Goal: Task Accomplishment & Management: Manage account settings

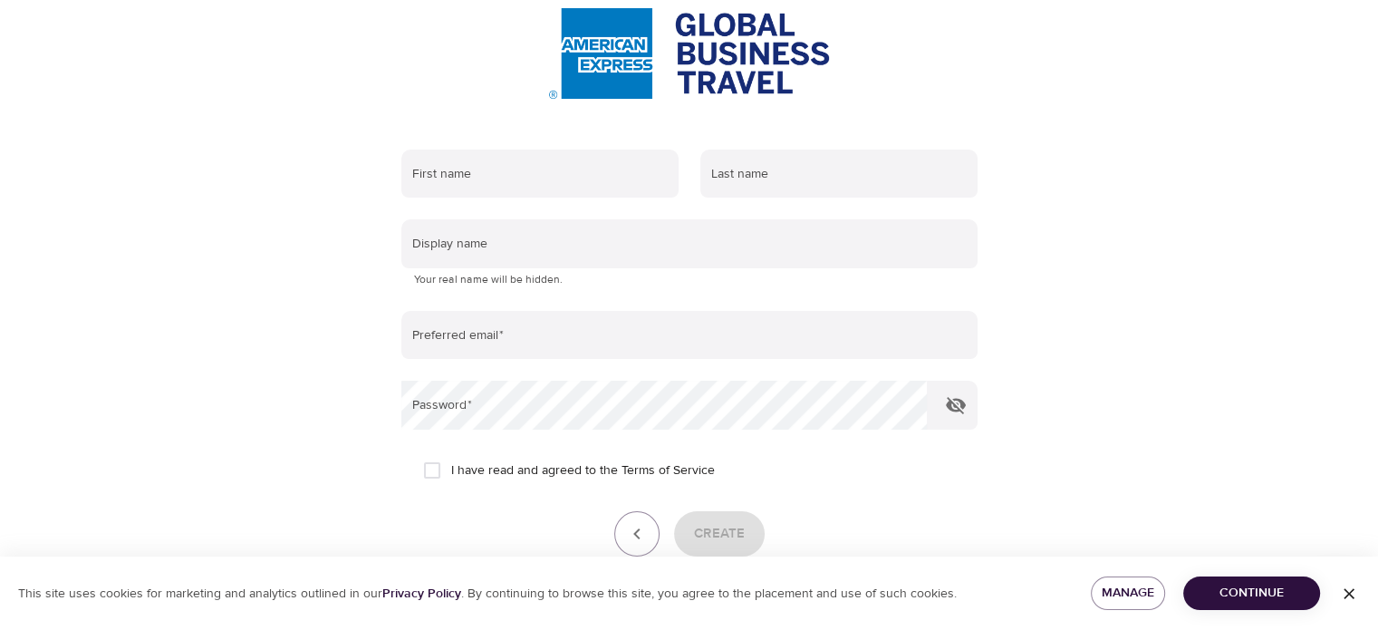
scroll to position [181, 0]
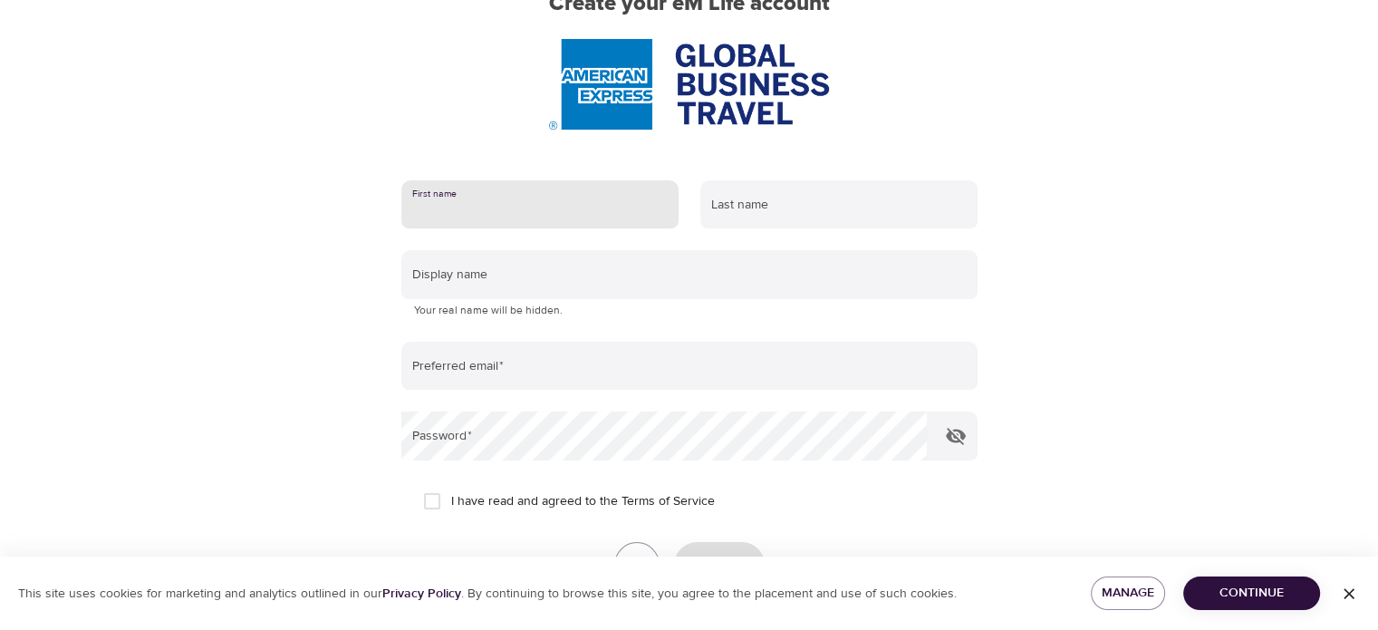
click at [486, 198] on input "text" at bounding box center [539, 204] width 277 height 49
type input "[PERSON_NAME]"
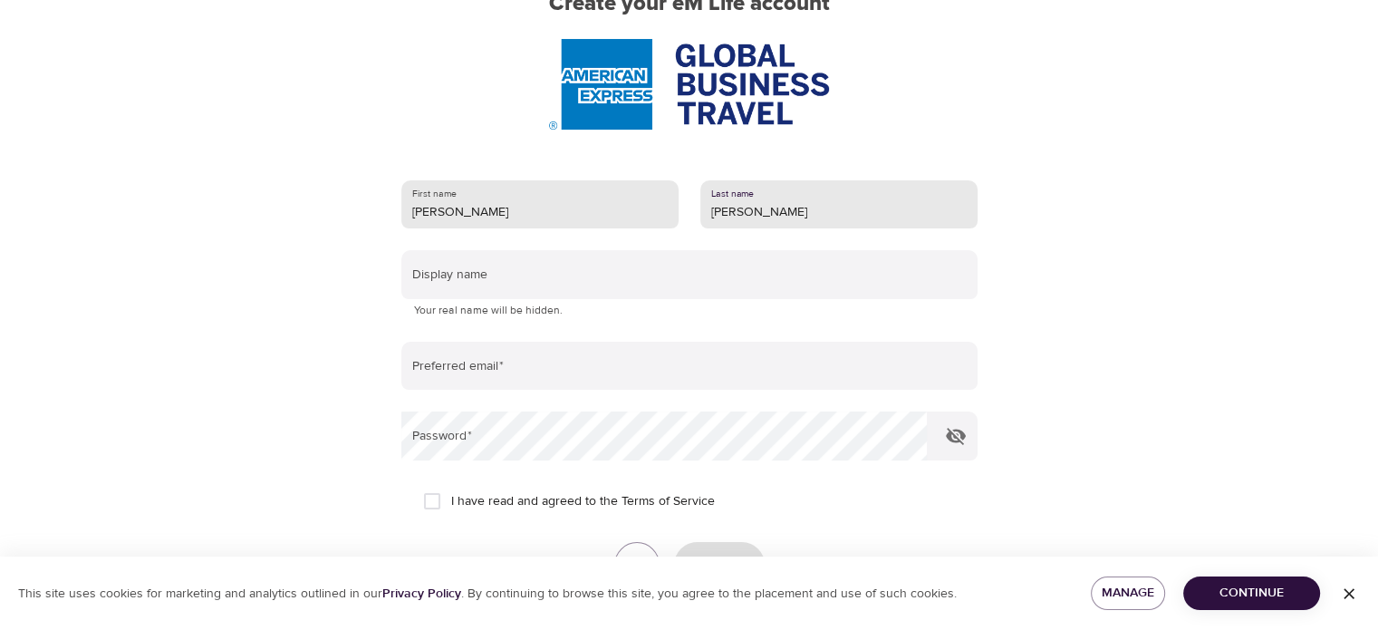
type input "[PERSON_NAME]"
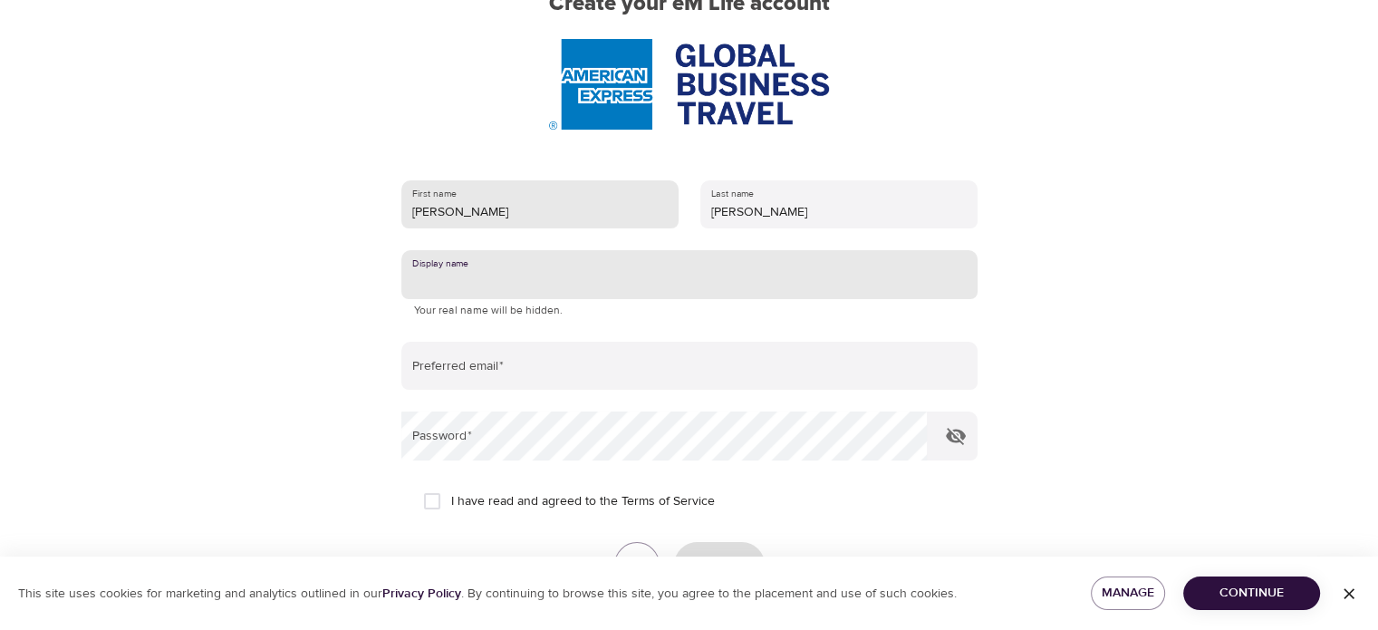
type input "C"
type input "j"
type input "[PERSON_NAME]"
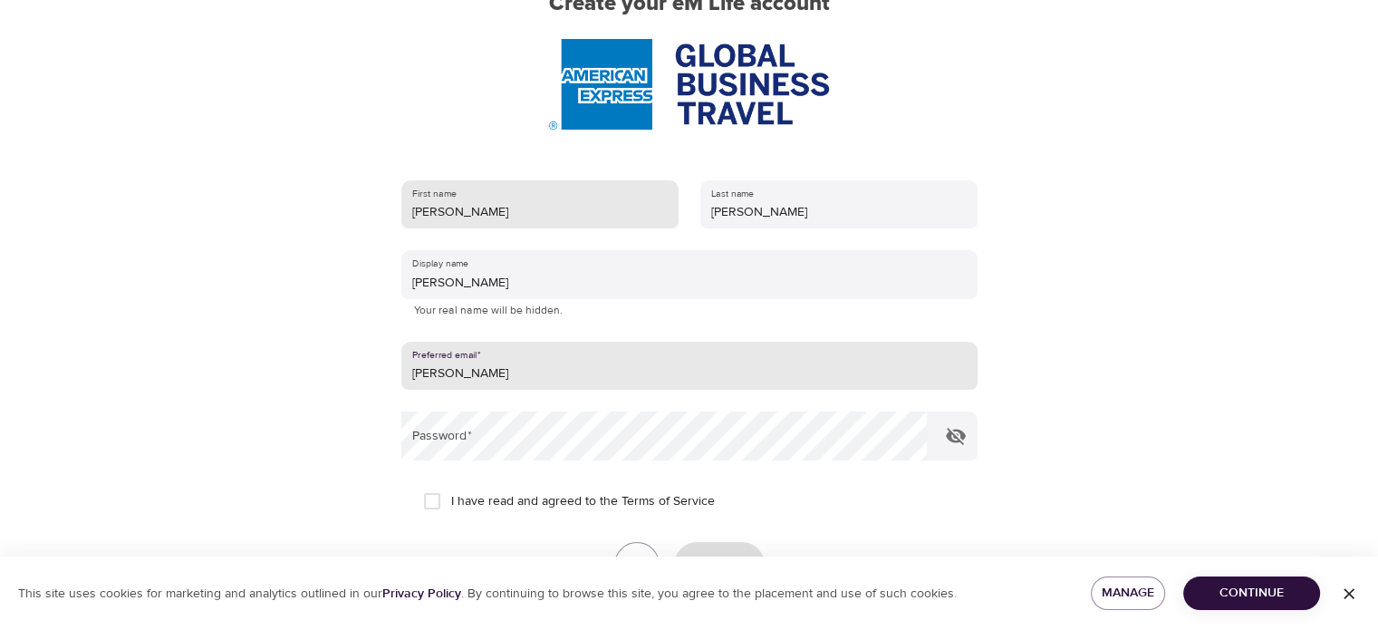
type input "[EMAIL_ADDRESS][PERSON_NAME][DOMAIN_NAME]"
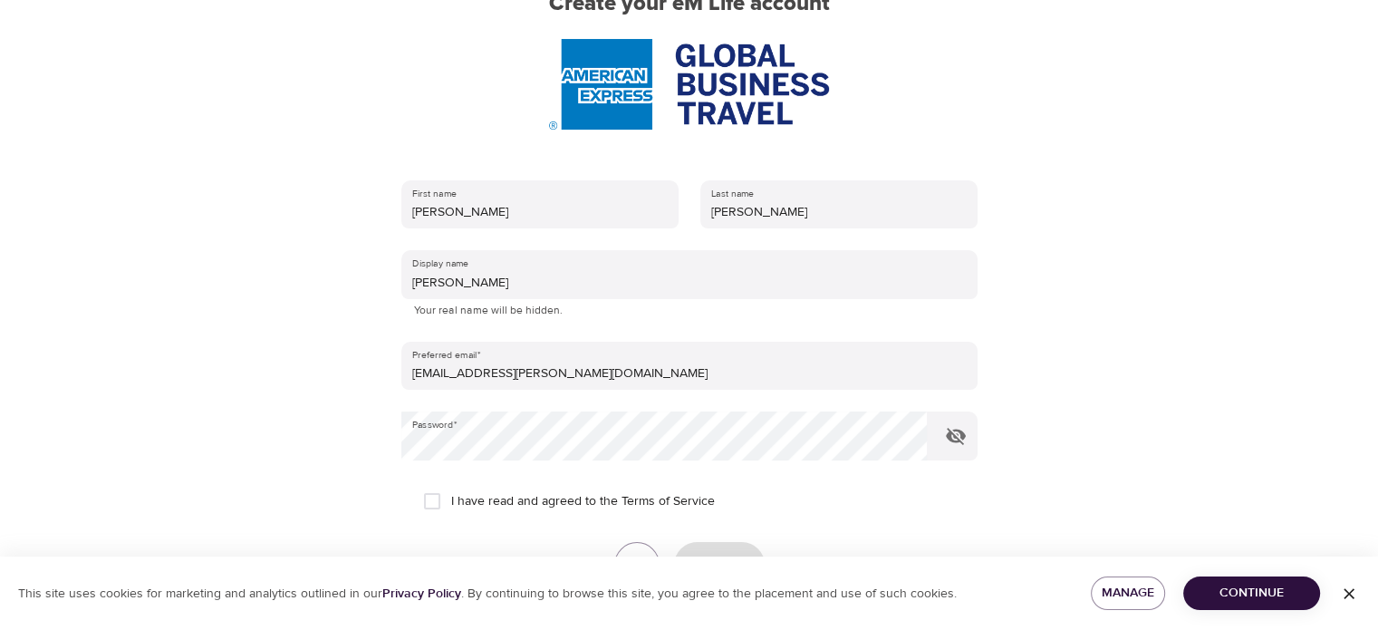
click at [527, 495] on span "I have read and agreed to the Terms of Service" at bounding box center [583, 501] width 264 height 19
click at [451, 495] on input "I have read and agreed to the Terms of Service" at bounding box center [432, 501] width 38 height 38
checkbox input "true"
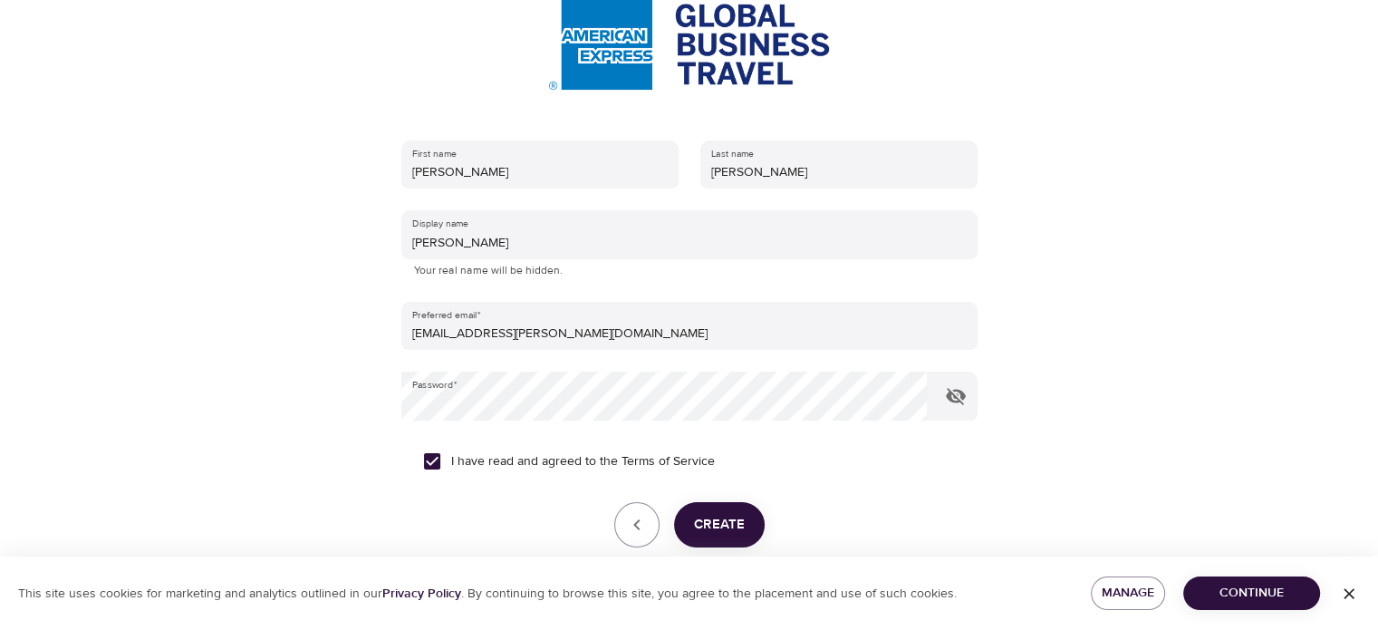
scroll to position [310, 0]
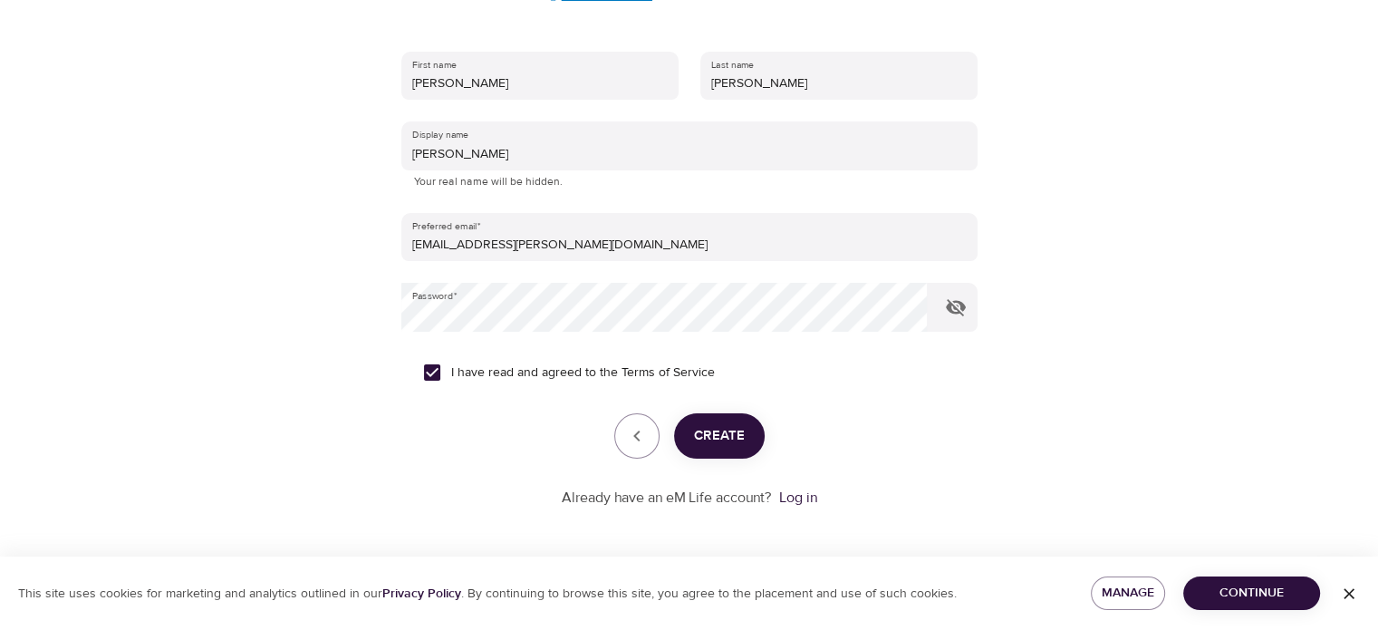
click at [706, 428] on span "Create" at bounding box center [719, 436] width 51 height 24
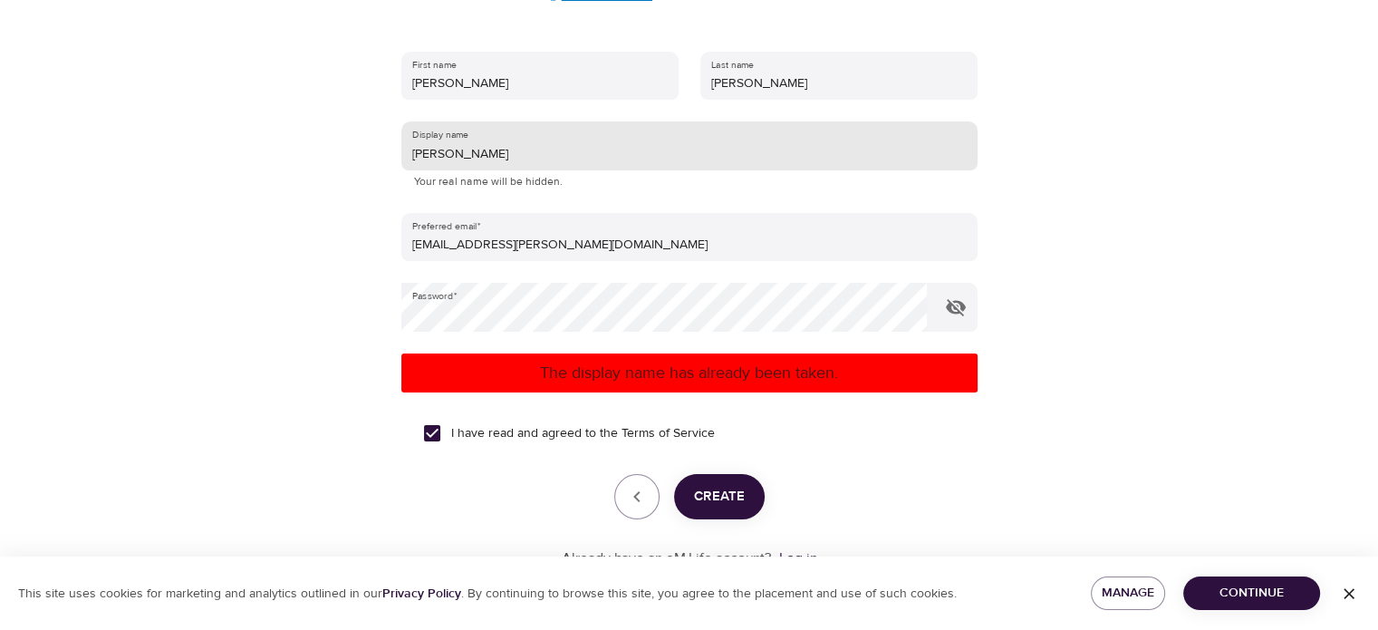
click at [473, 158] on input "[PERSON_NAME]" at bounding box center [689, 145] width 576 height 49
type input "J"
type input "s"
type input "j"
click at [714, 486] on span "Create" at bounding box center [719, 497] width 51 height 24
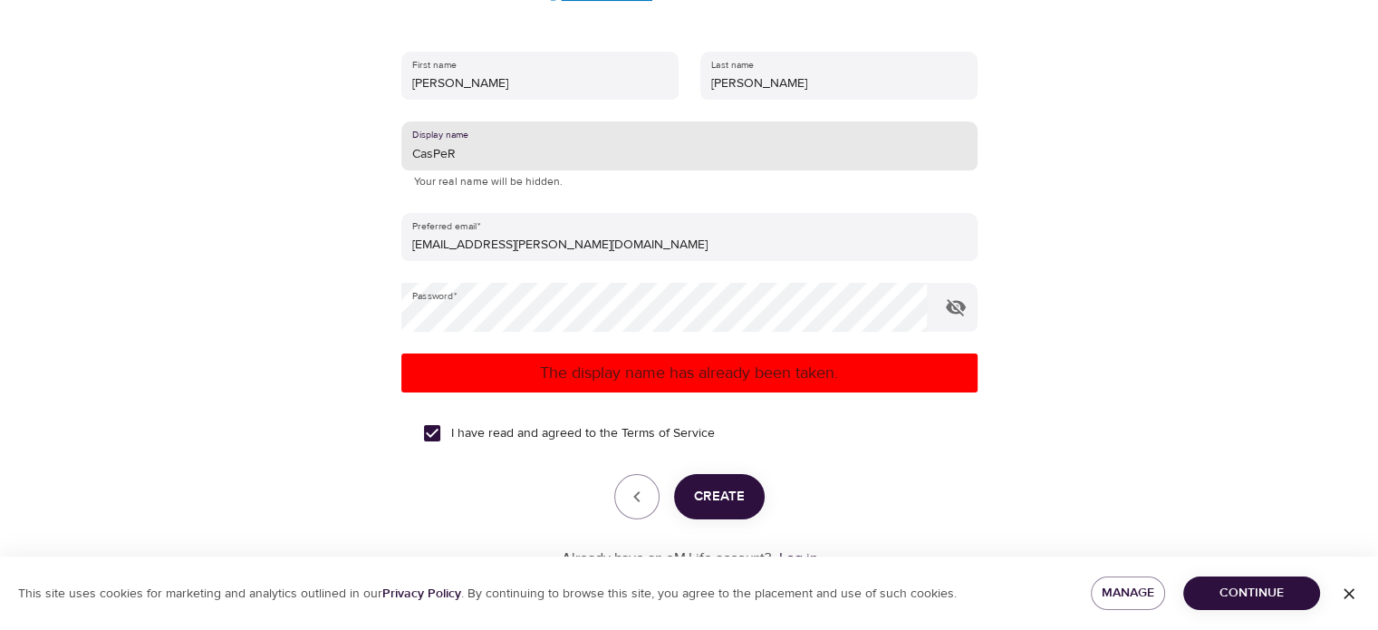
click at [543, 154] on input "CasPeR" at bounding box center [689, 145] width 576 height 49
click at [591, 148] on input "CasPeR" at bounding box center [689, 145] width 576 height 49
type input "CasPeR1982"
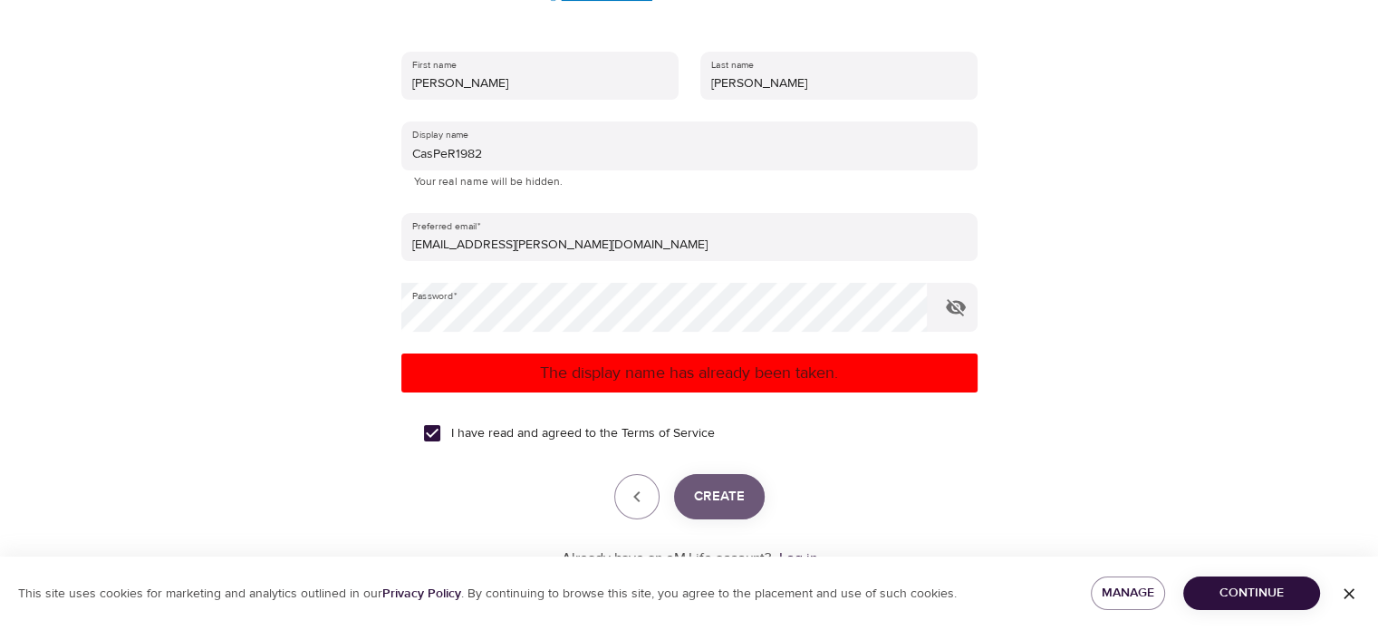
click at [699, 499] on span "Create" at bounding box center [719, 497] width 51 height 24
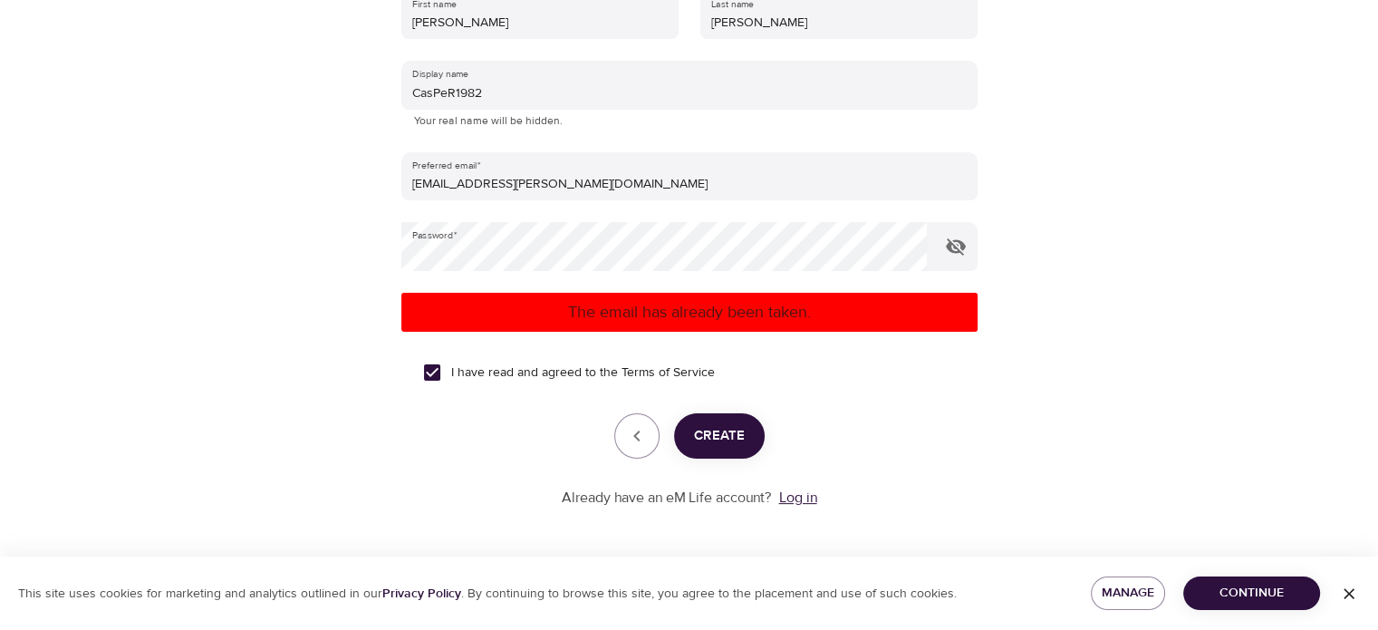
click at [796, 495] on link "Log in" at bounding box center [798, 497] width 38 height 18
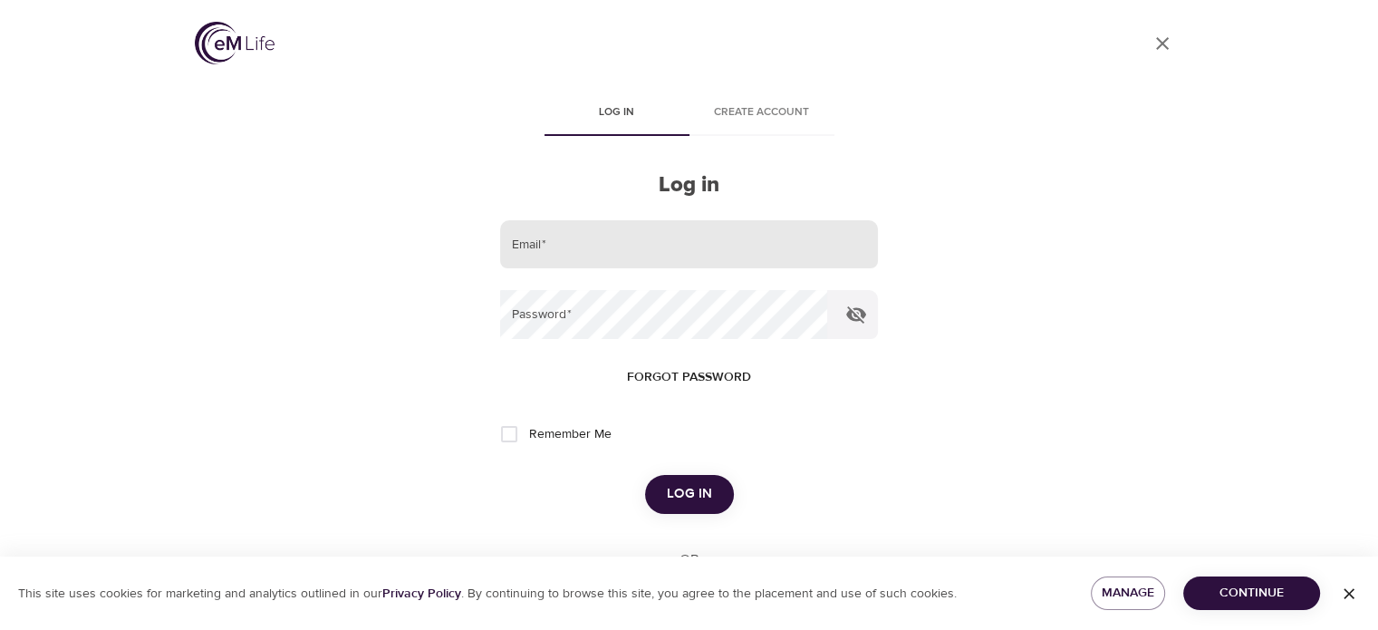
click at [583, 245] on input "email" at bounding box center [688, 244] width 377 height 49
type input "[EMAIL_ADDRESS][PERSON_NAME][DOMAIN_NAME]"
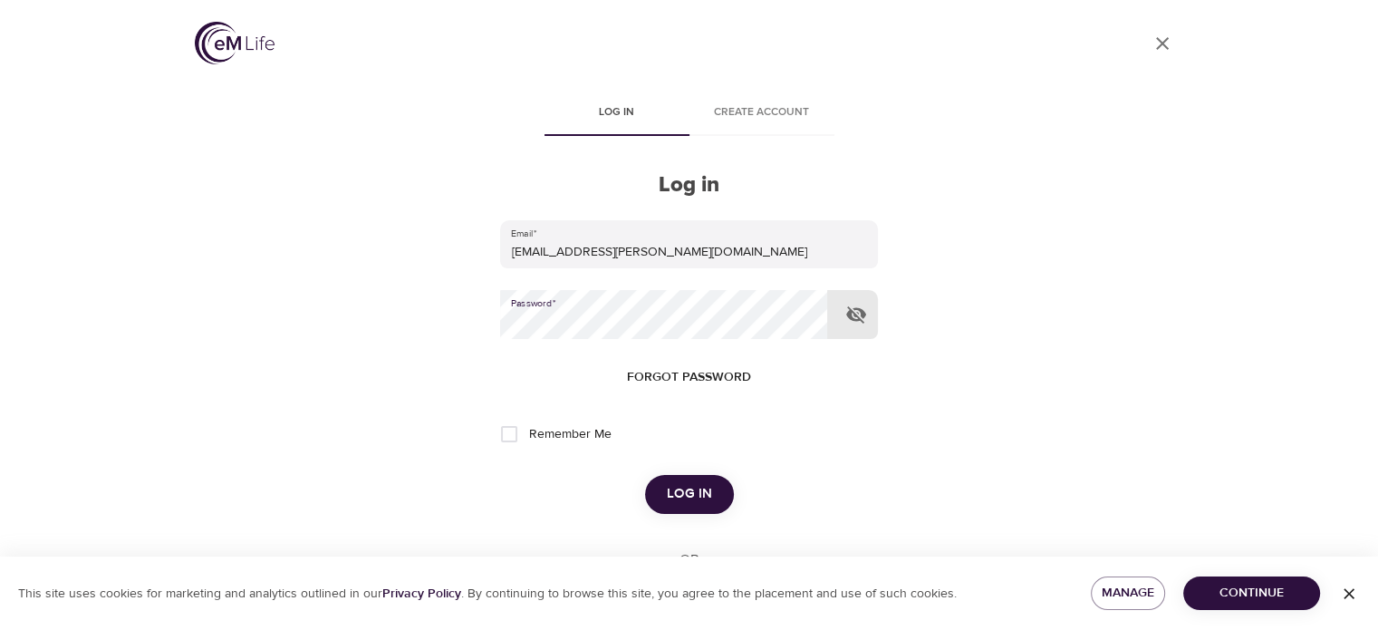
click at [663, 373] on span "Forgot password" at bounding box center [689, 377] width 124 height 23
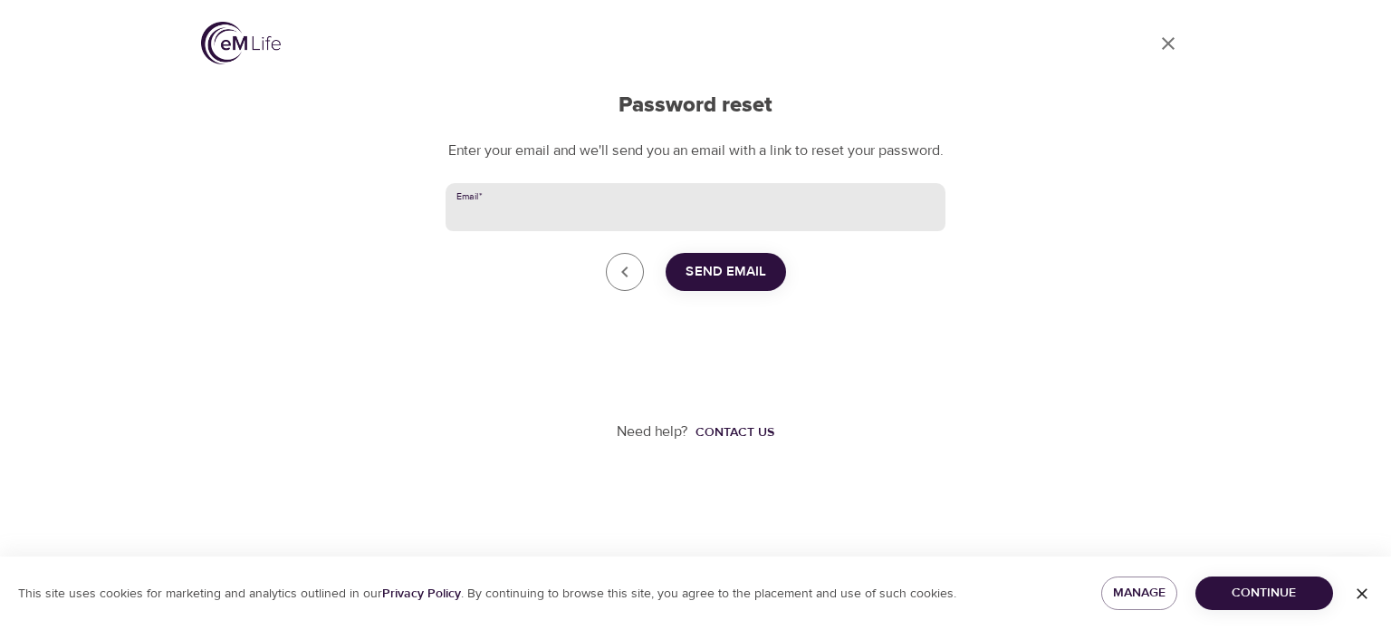
drag, startPoint x: 504, startPoint y: 222, endPoint x: 511, endPoint y: 229, distance: 10.2
click at [504, 222] on input "Email   *" at bounding box center [696, 207] width 500 height 49
type input "[EMAIL_ADDRESS][PERSON_NAME][DOMAIN_NAME]"
click at [756, 284] on span "Send Email" at bounding box center [726, 272] width 81 height 24
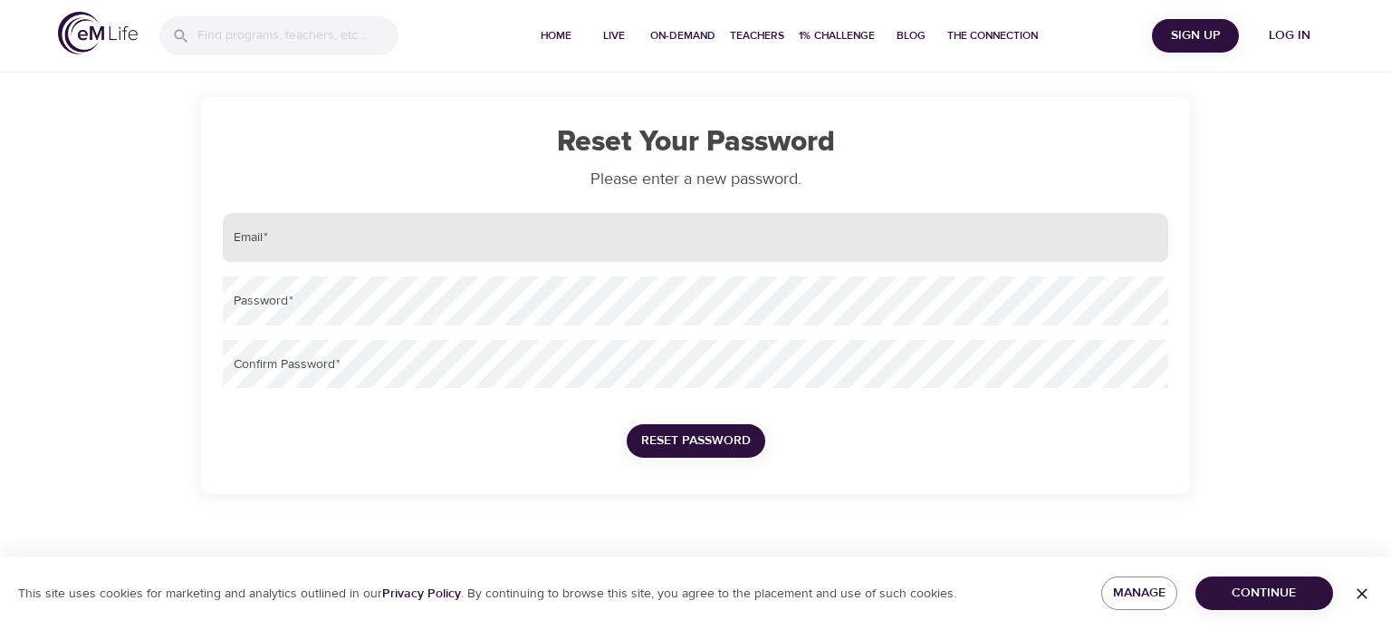
click at [401, 238] on input "email" at bounding box center [696, 237] width 946 height 49
type input "[EMAIL_ADDRESS][PERSON_NAME][DOMAIN_NAME]"
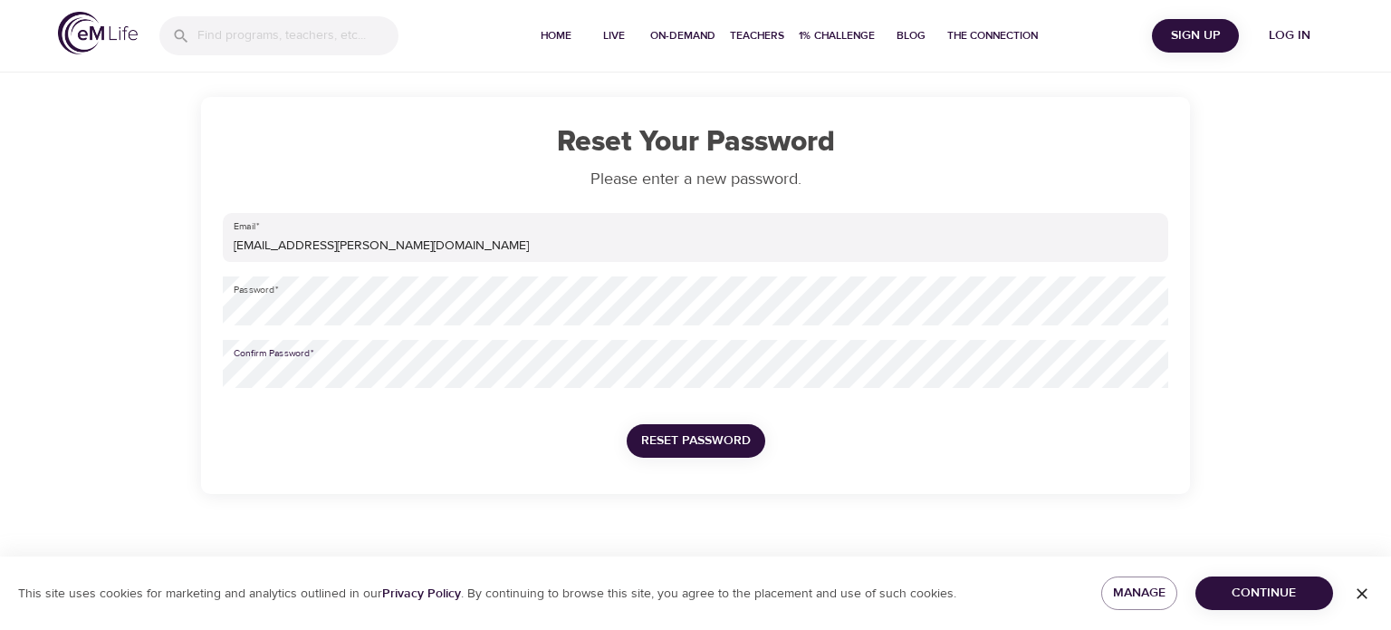
click at [725, 427] on button "Reset Password" at bounding box center [696, 441] width 139 height 34
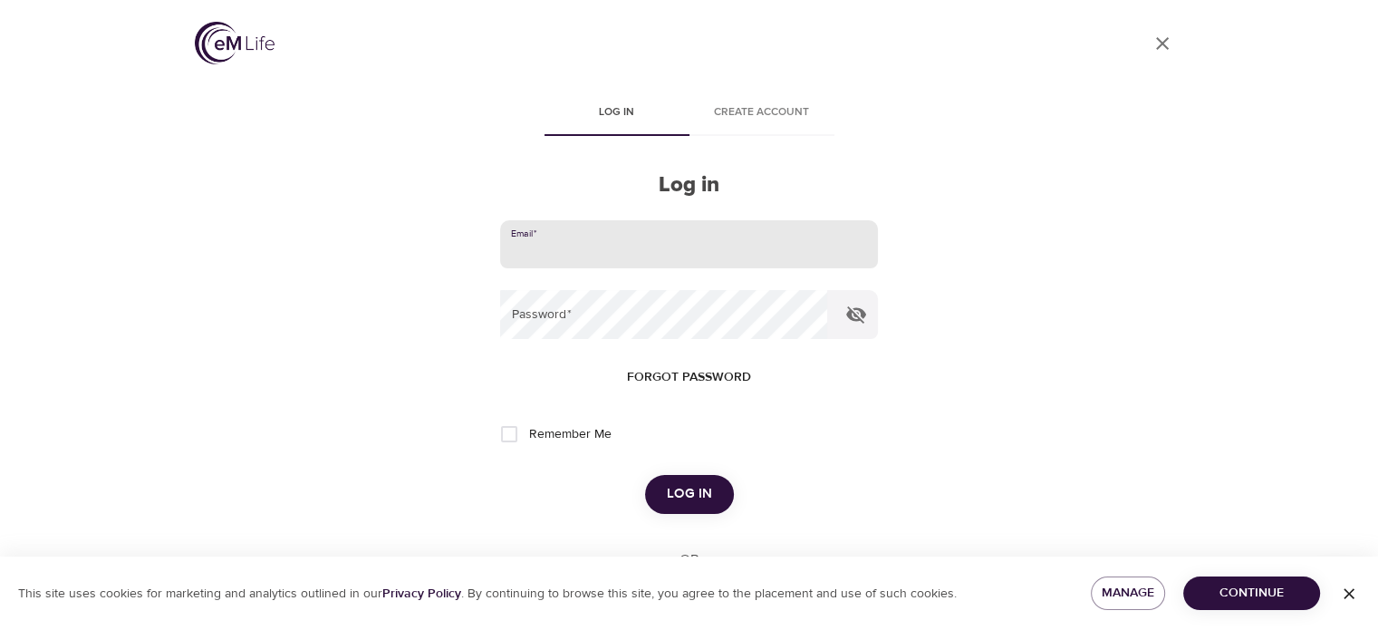
click at [549, 240] on input "email" at bounding box center [688, 244] width 377 height 49
type input "[EMAIL_ADDRESS][PERSON_NAME][DOMAIN_NAME]"
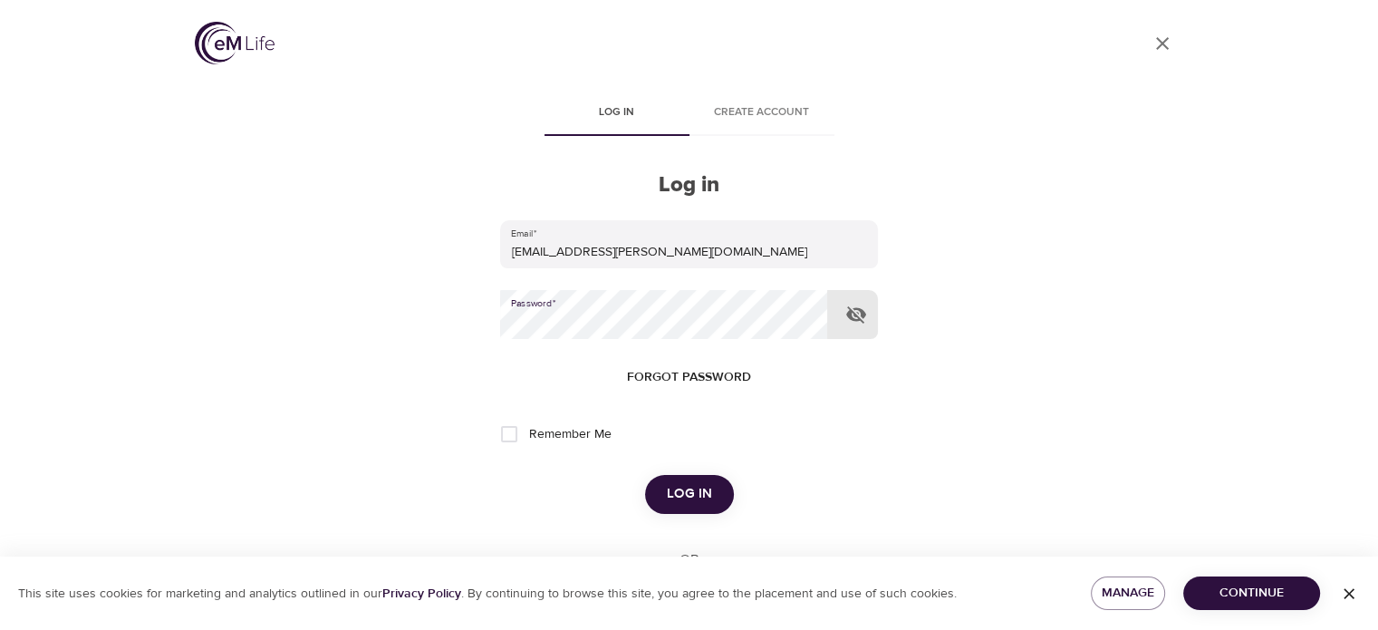
click at [573, 421] on label "Remember Me" at bounding box center [550, 434] width 120 height 38
click at [528, 421] on input "Remember Me" at bounding box center [509, 434] width 38 height 38
checkbox input "true"
click at [708, 505] on span "Log in" at bounding box center [689, 494] width 45 height 24
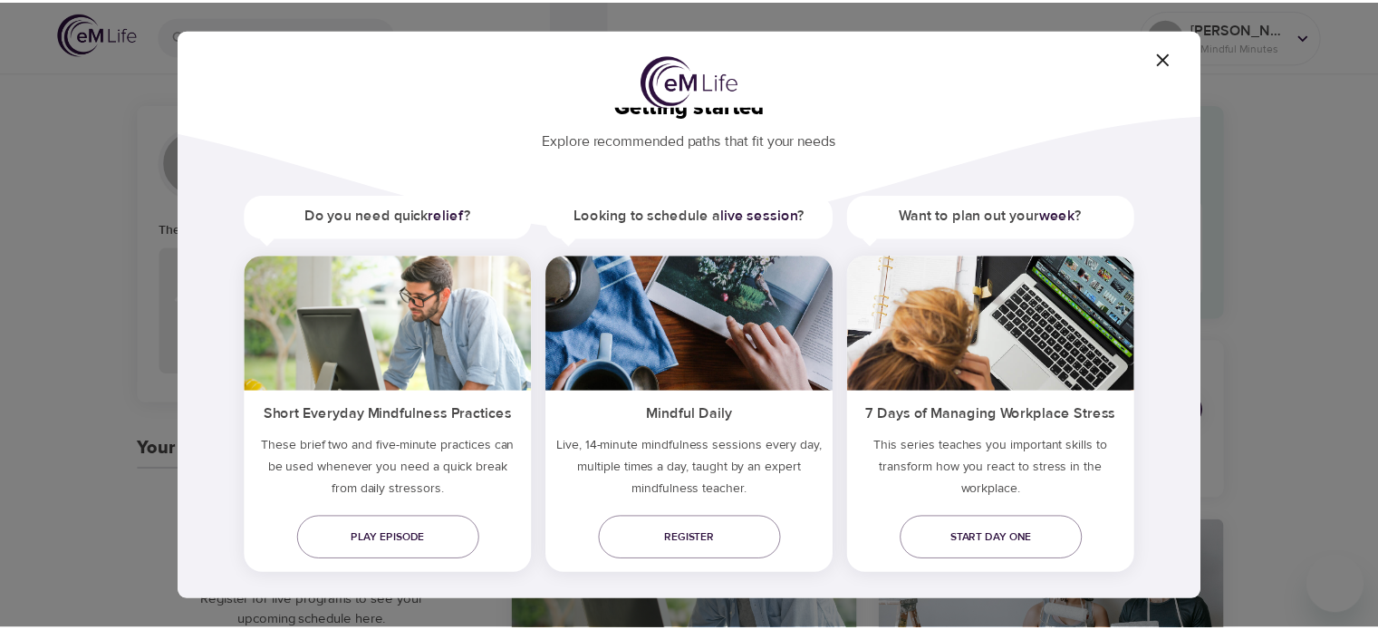
scroll to position [63, 0]
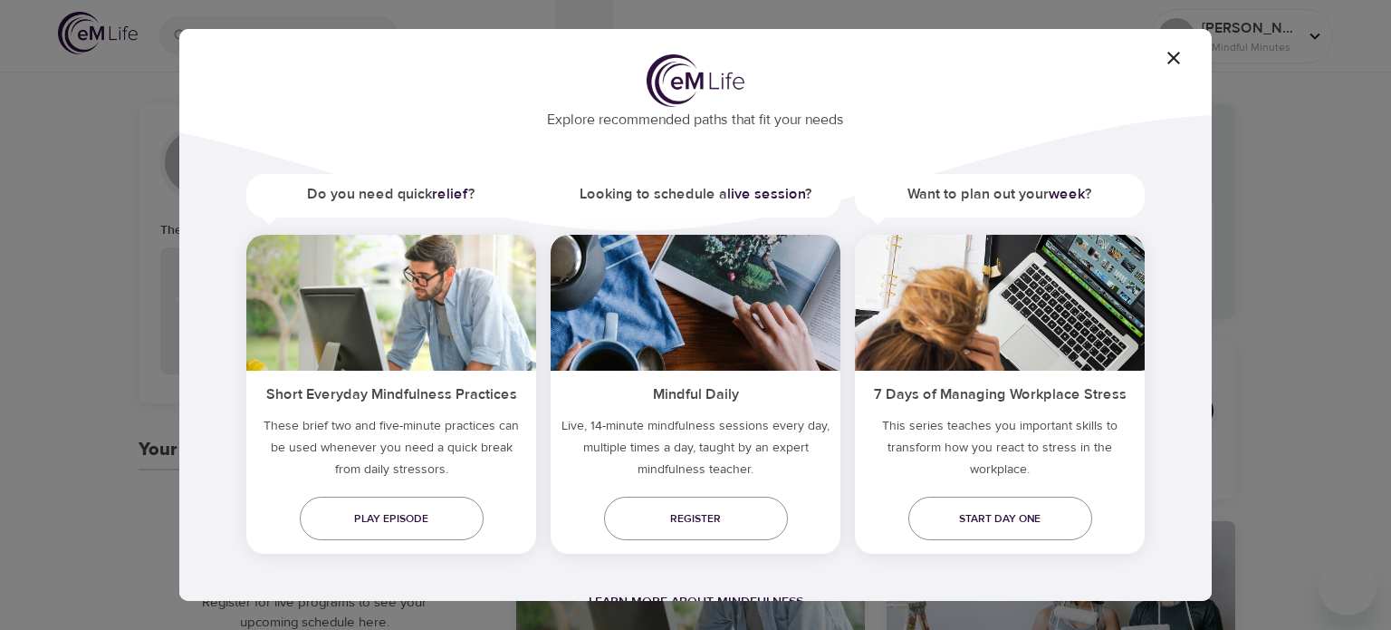
click at [1181, 61] on icon "button" at bounding box center [1174, 58] width 22 height 22
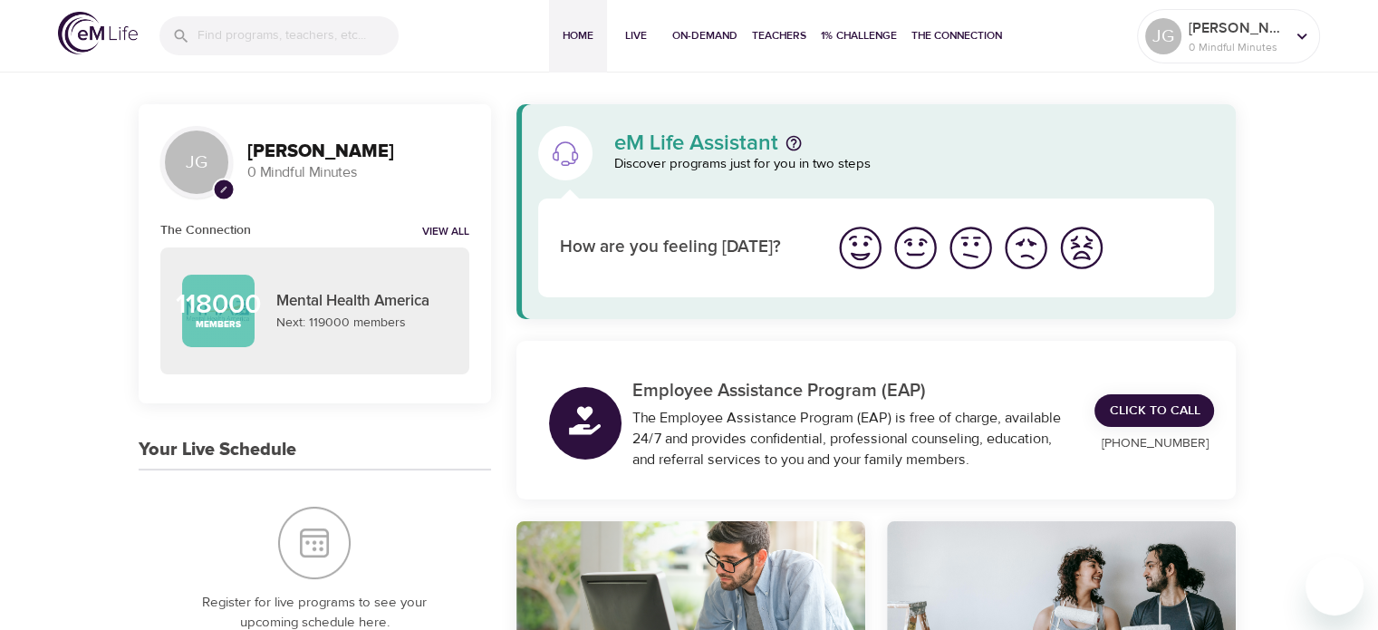
click at [1021, 249] on img "I'm feeling bad" at bounding box center [1026, 248] width 50 height 50
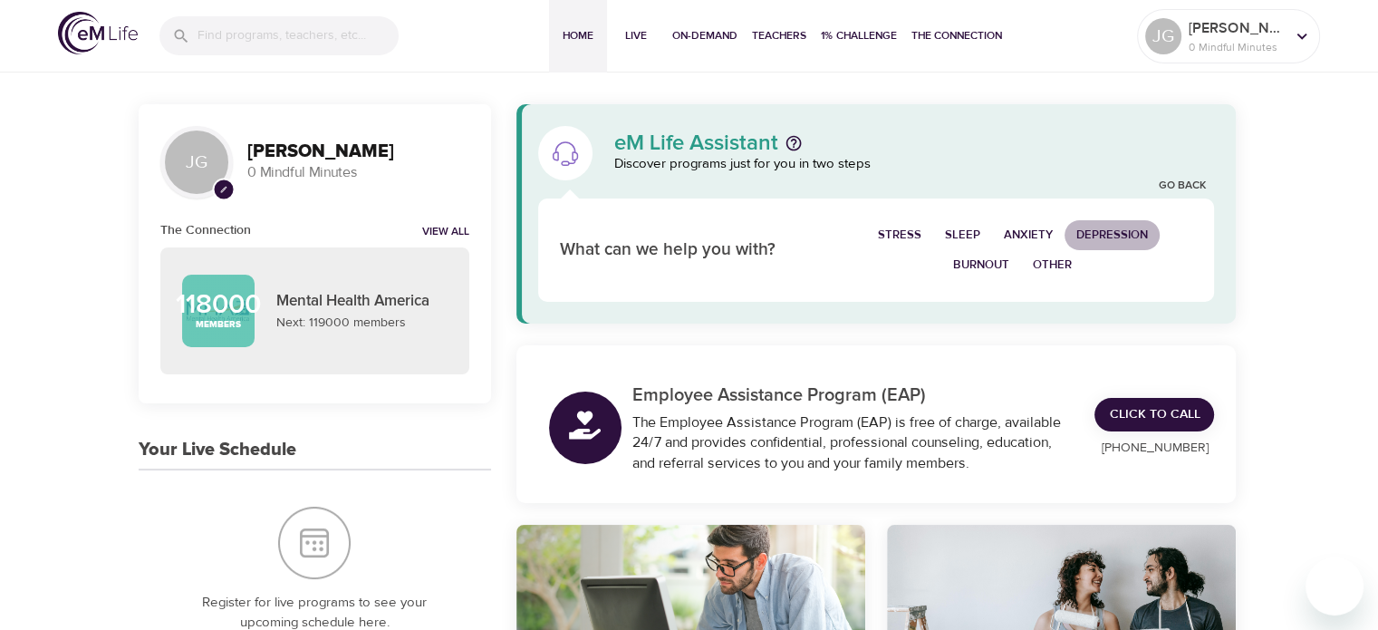
click at [1118, 226] on span "Depression" at bounding box center [1112, 235] width 72 height 21
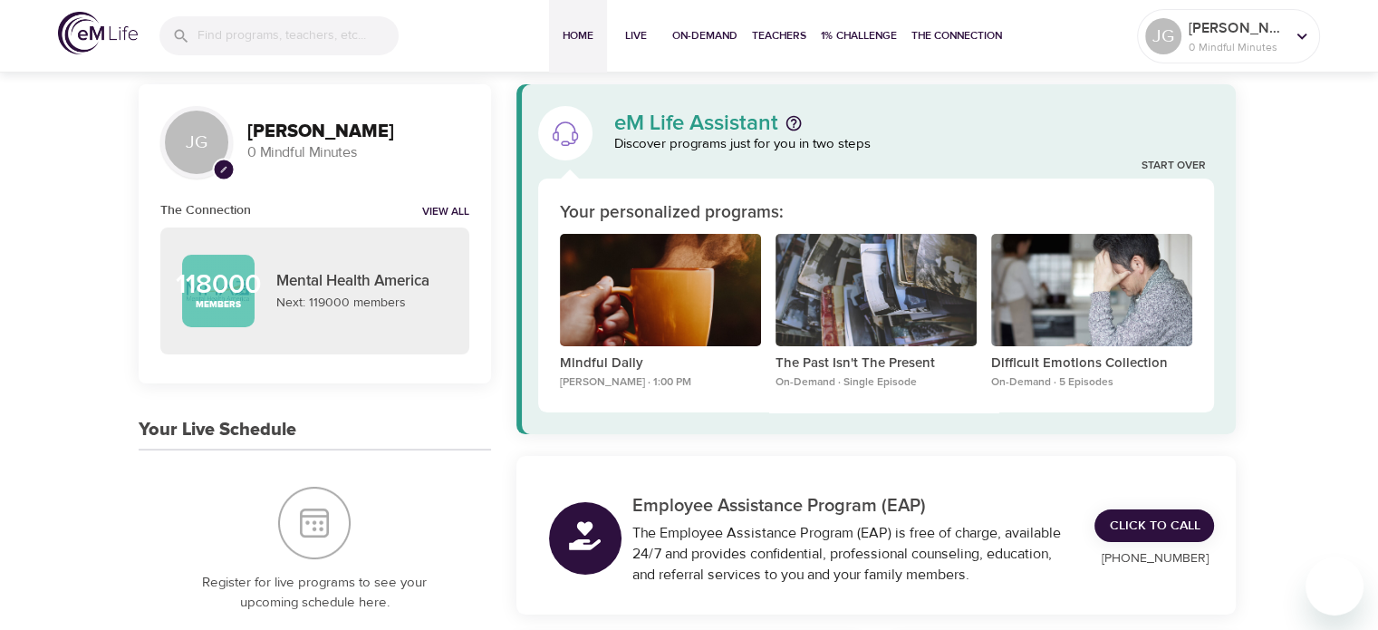
scroll to position [0, 0]
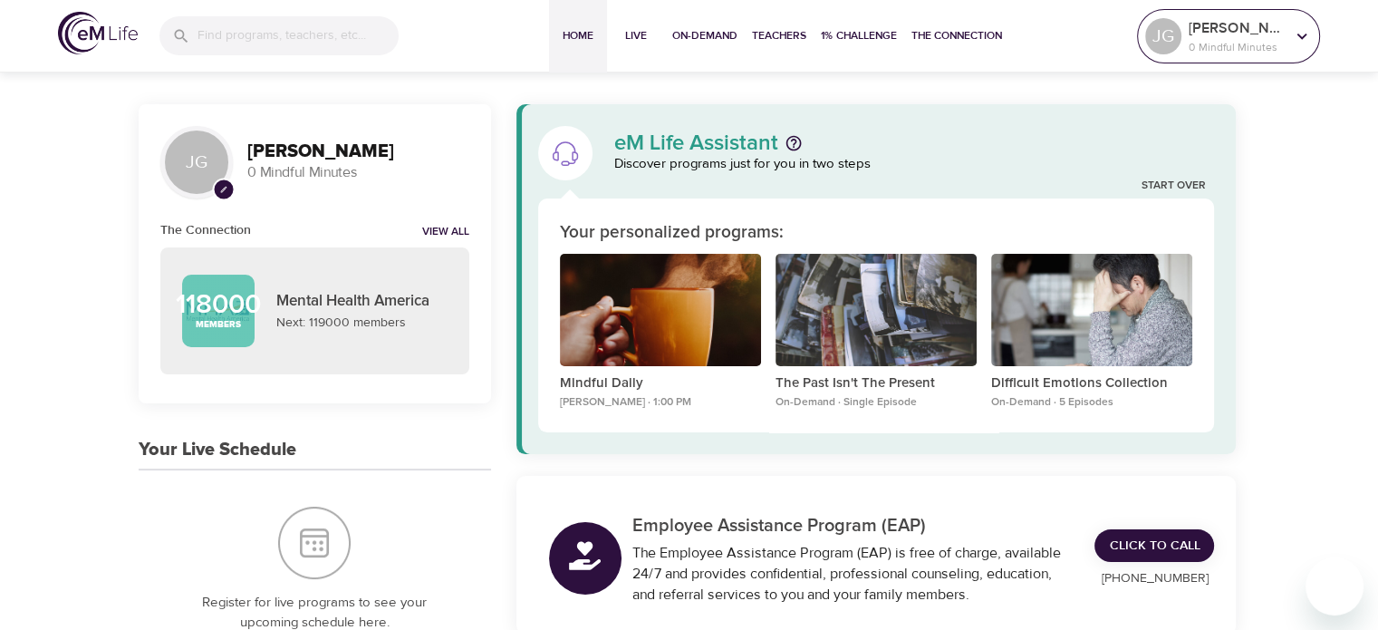
click at [1304, 34] on icon at bounding box center [1302, 36] width 20 height 20
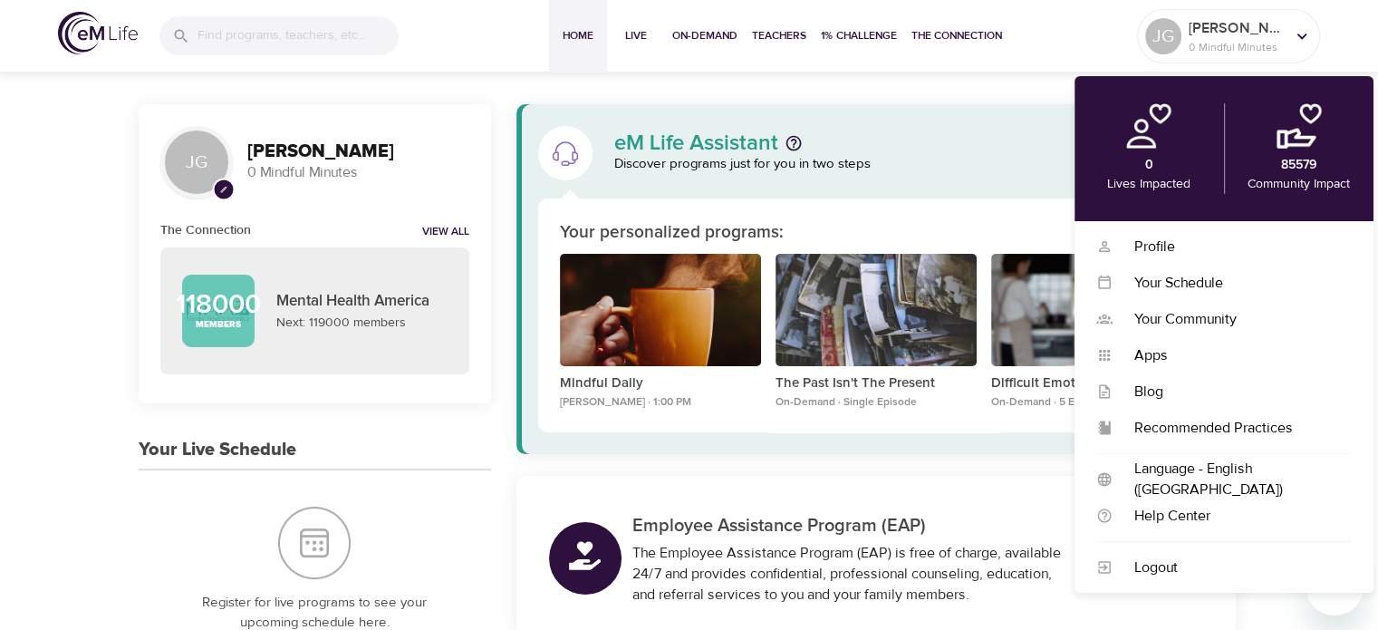
click at [991, 148] on div "eM Life Assistant" at bounding box center [914, 143] width 601 height 22
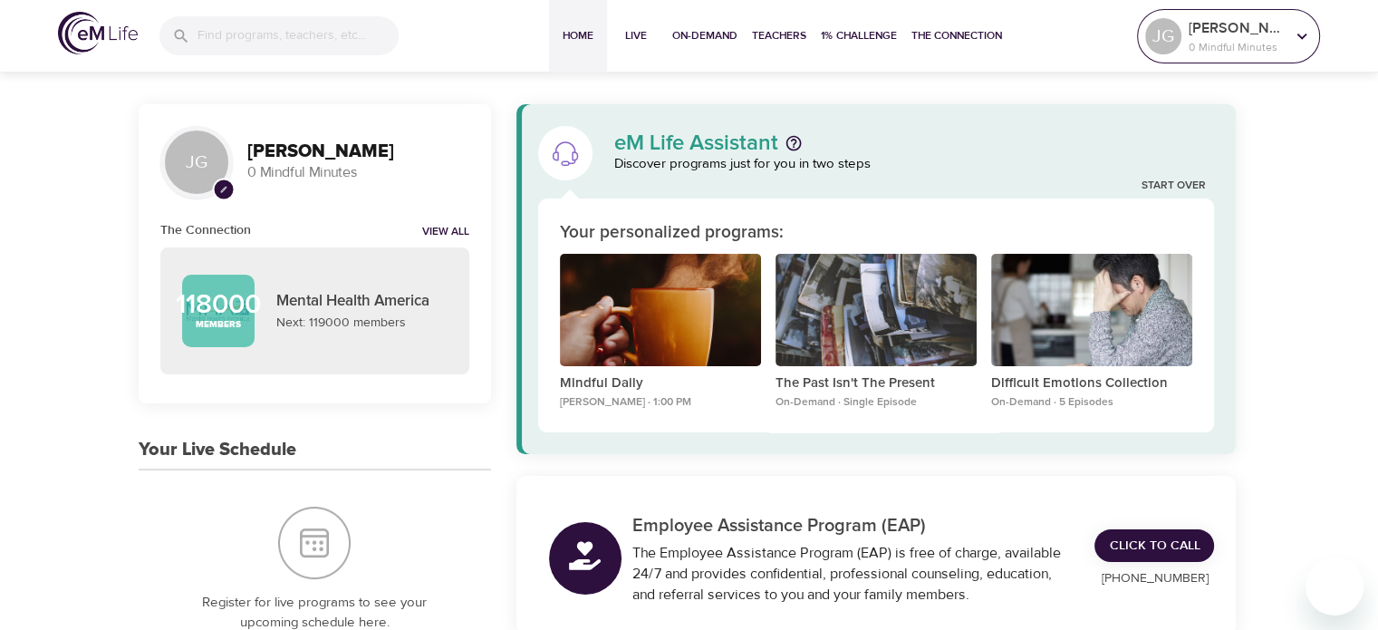
click at [1273, 17] on p "JOAN IVAN GARRIDO" at bounding box center [1236, 28] width 96 height 22
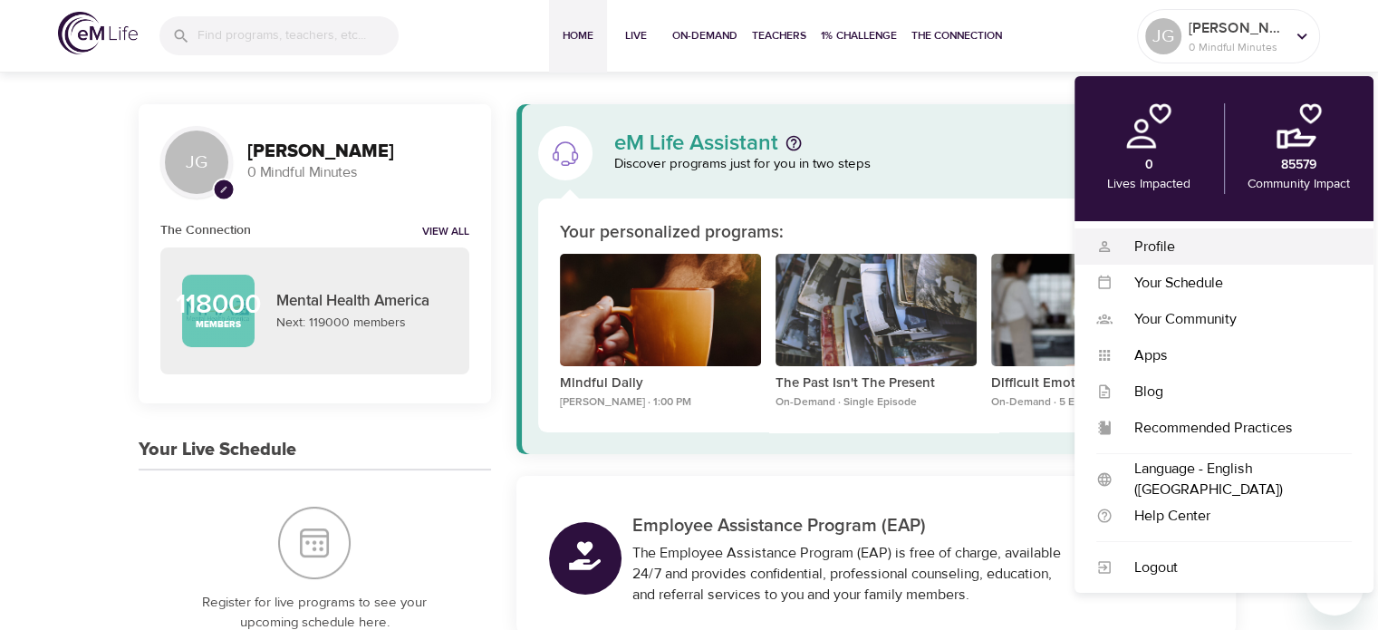
click at [1147, 238] on div "Profile" at bounding box center [1231, 246] width 239 height 21
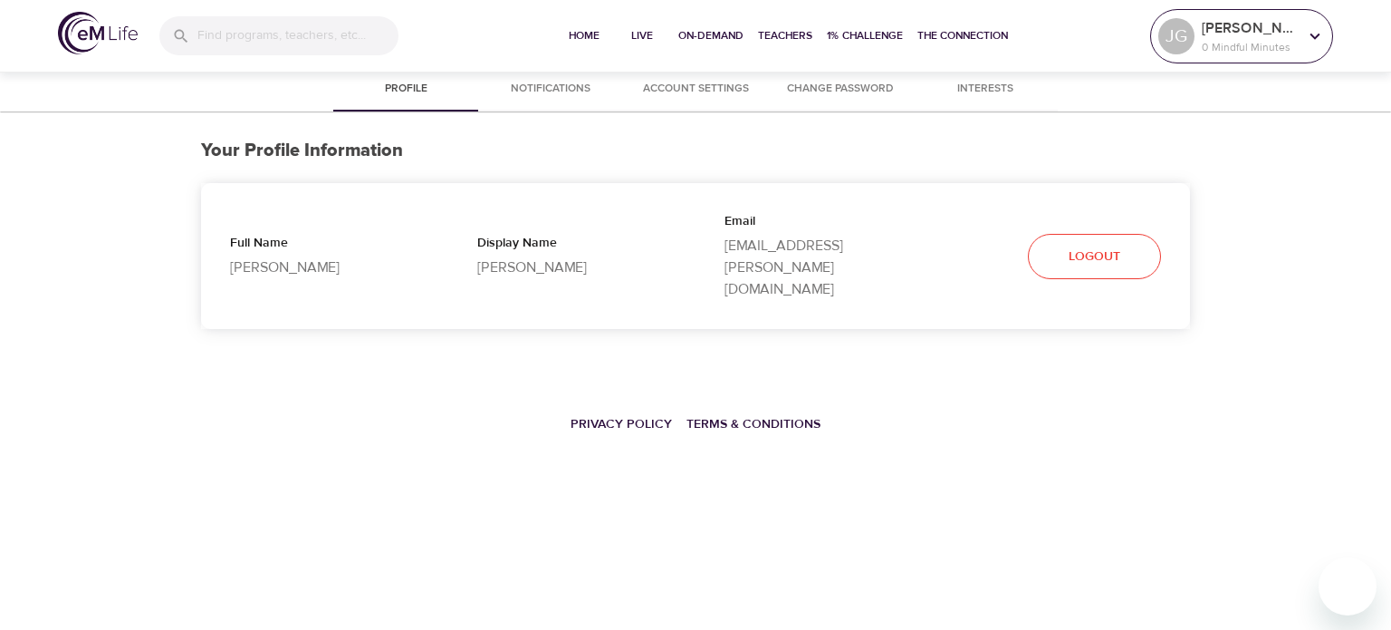
click at [1292, 23] on p "JOAN IVAN GARRIDO" at bounding box center [1250, 28] width 96 height 22
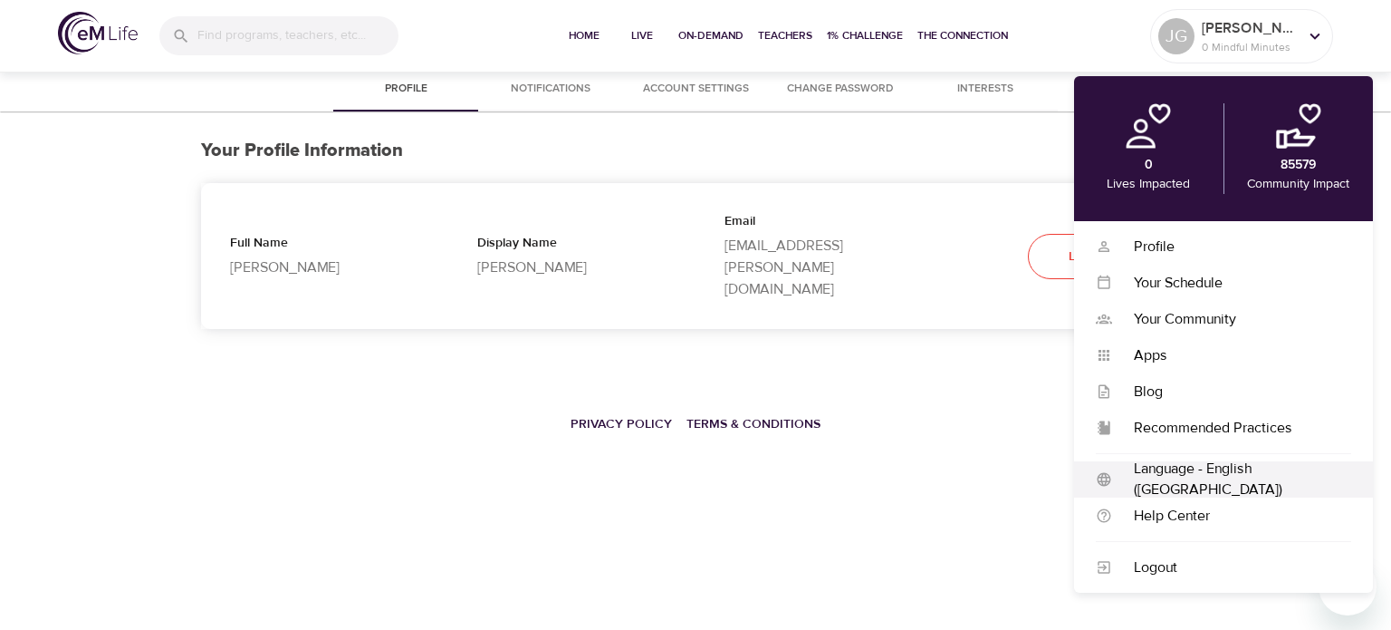
click at [1235, 488] on div "Language - English (US)" at bounding box center [1231, 479] width 239 height 42
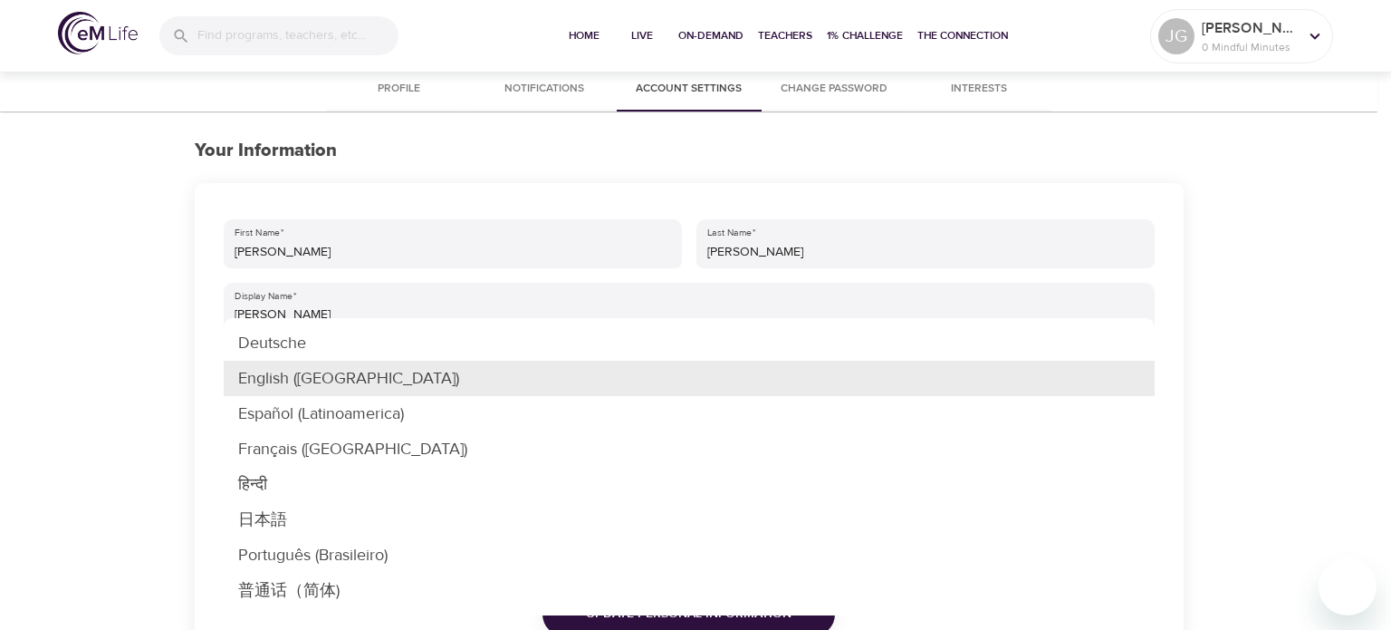
click at [343, 415] on li "Español (Latinoamerica)" at bounding box center [689, 413] width 931 height 35
type input "es-LA"
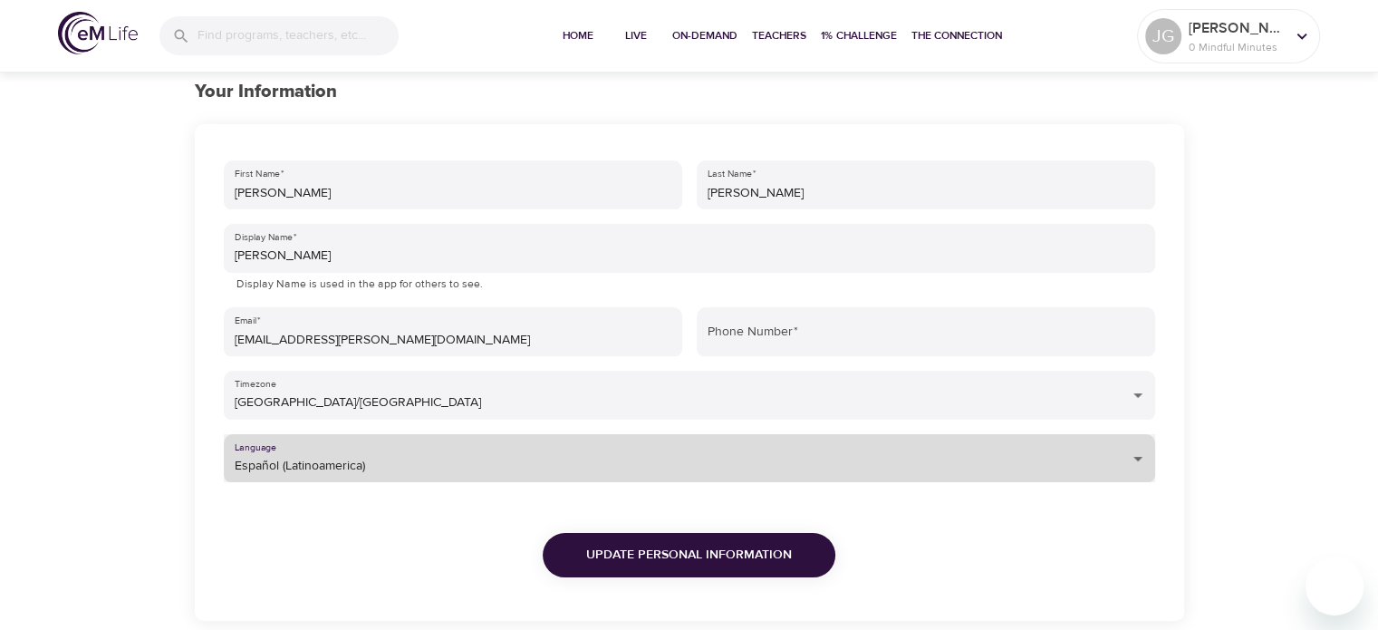
scroll to position [91, 0]
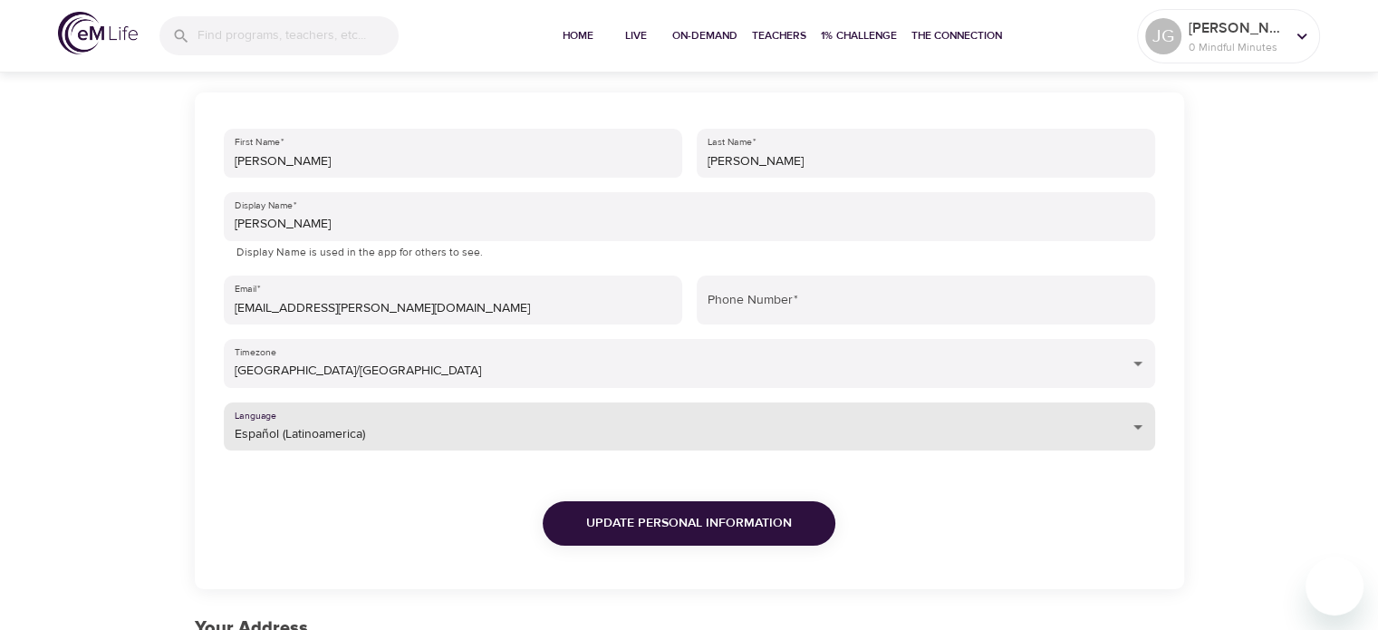
click at [685, 524] on span "Update Personal Information" at bounding box center [689, 523] width 206 height 23
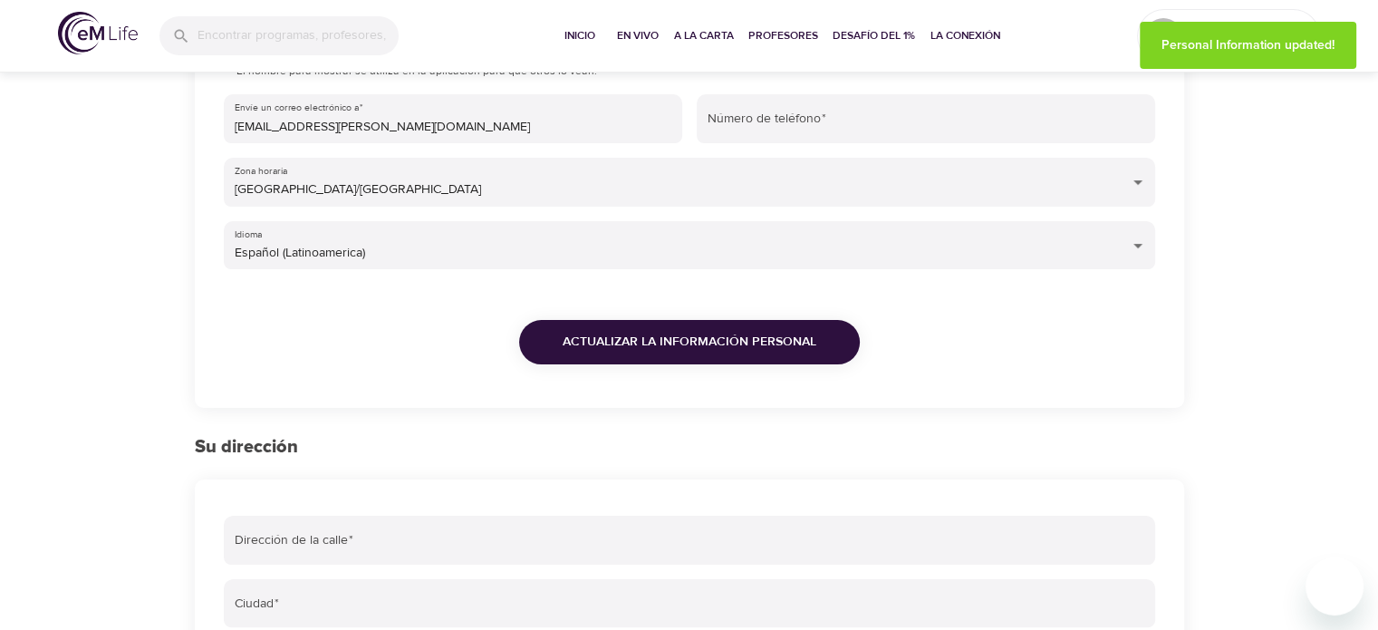
scroll to position [0, 0]
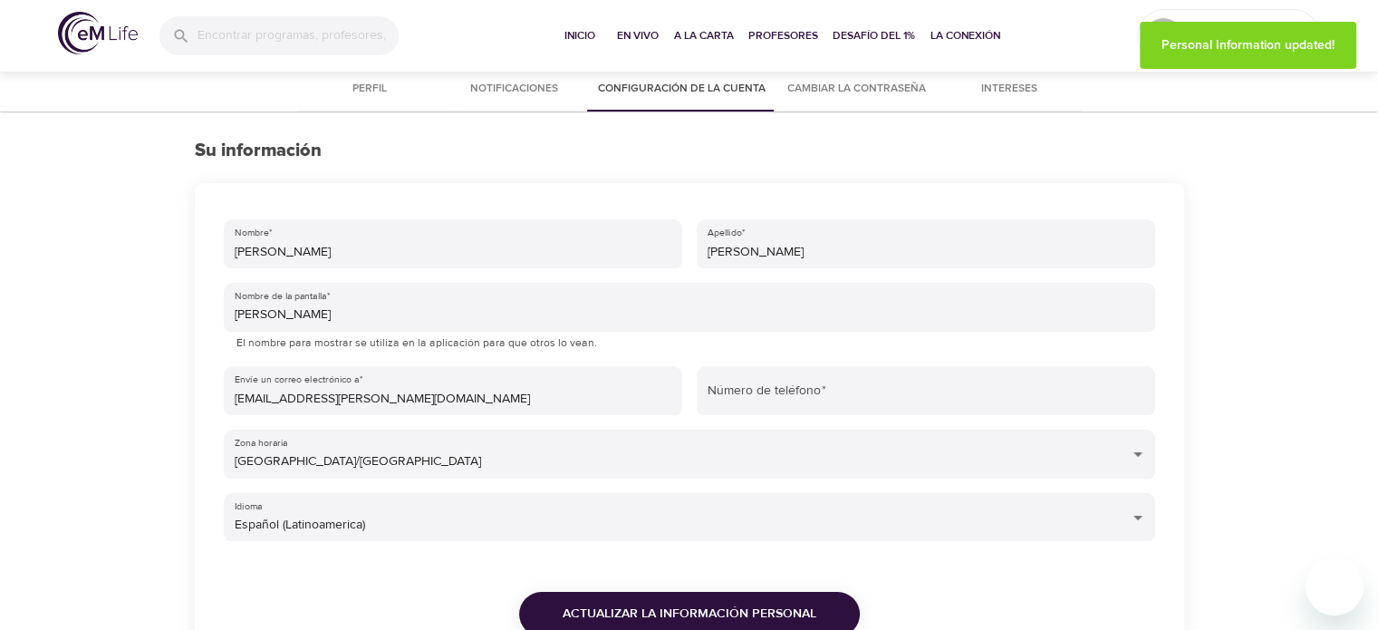
click at [1106, 29] on div "Inicio En vivo A la carta Profesores Desafío del 1% La Conexión" at bounding box center [778, 36] width 717 height 72
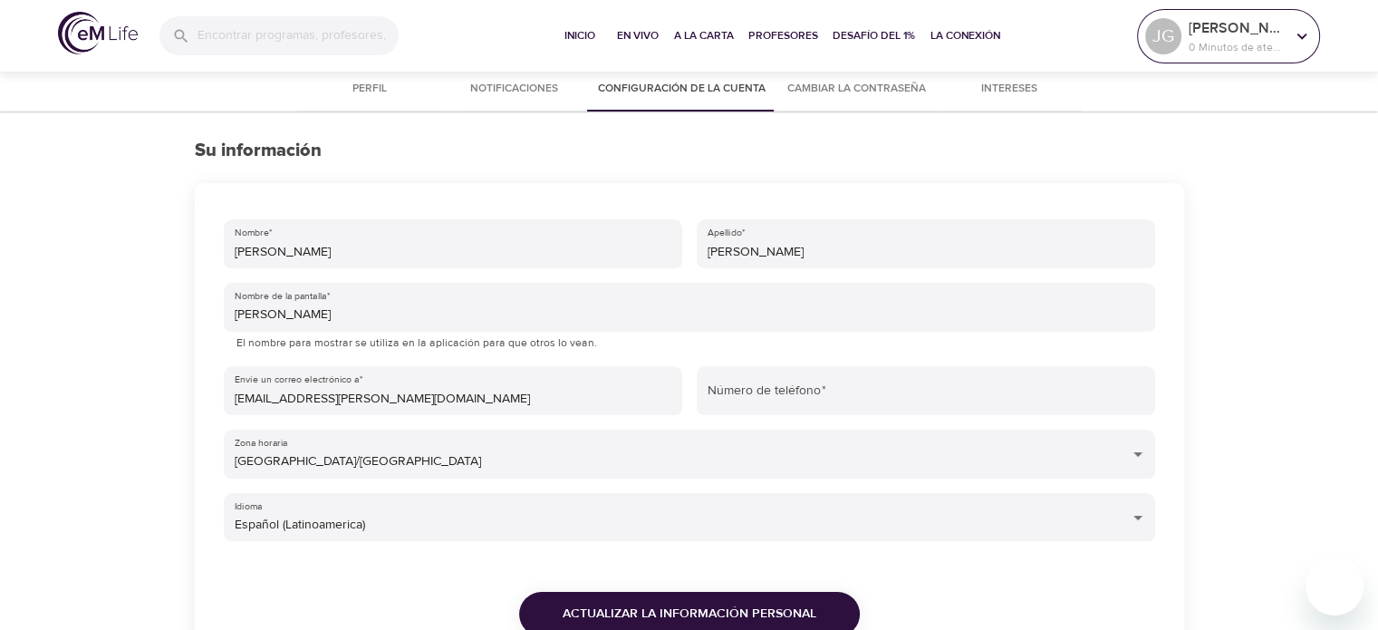
click at [1231, 50] on p "0 Minutos de atención" at bounding box center [1236, 47] width 96 height 16
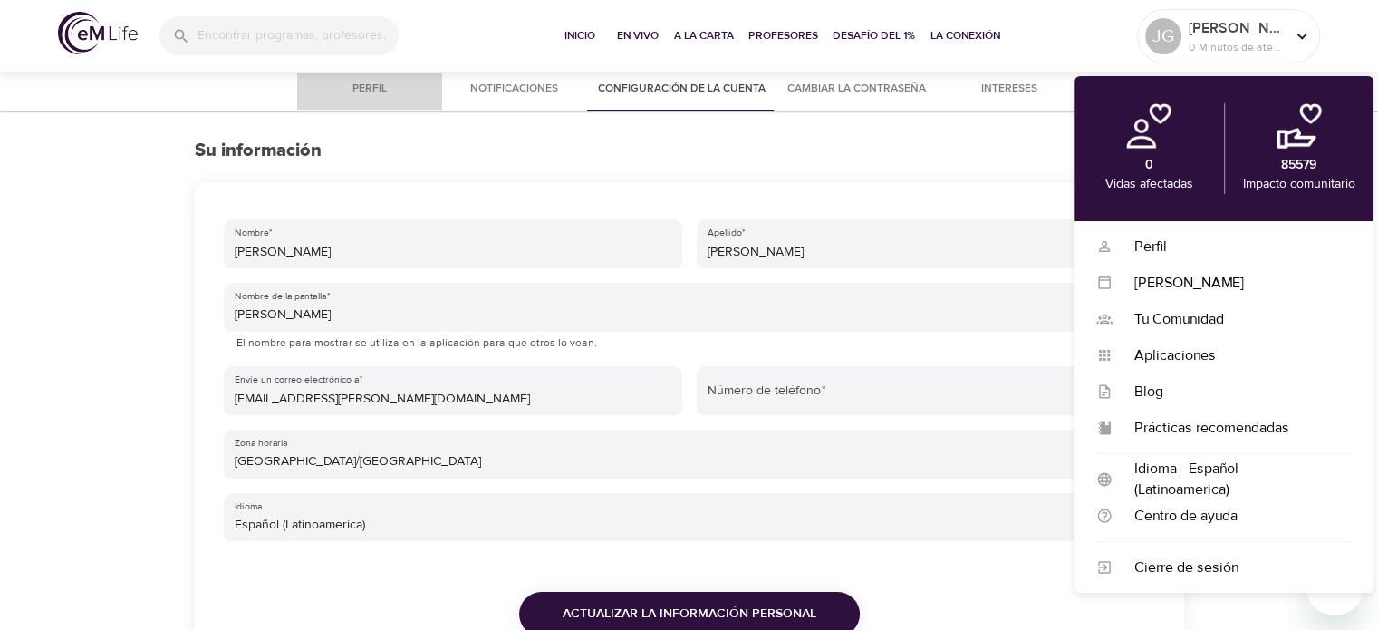
click at [362, 91] on span "Perfil" at bounding box center [369, 89] width 123 height 19
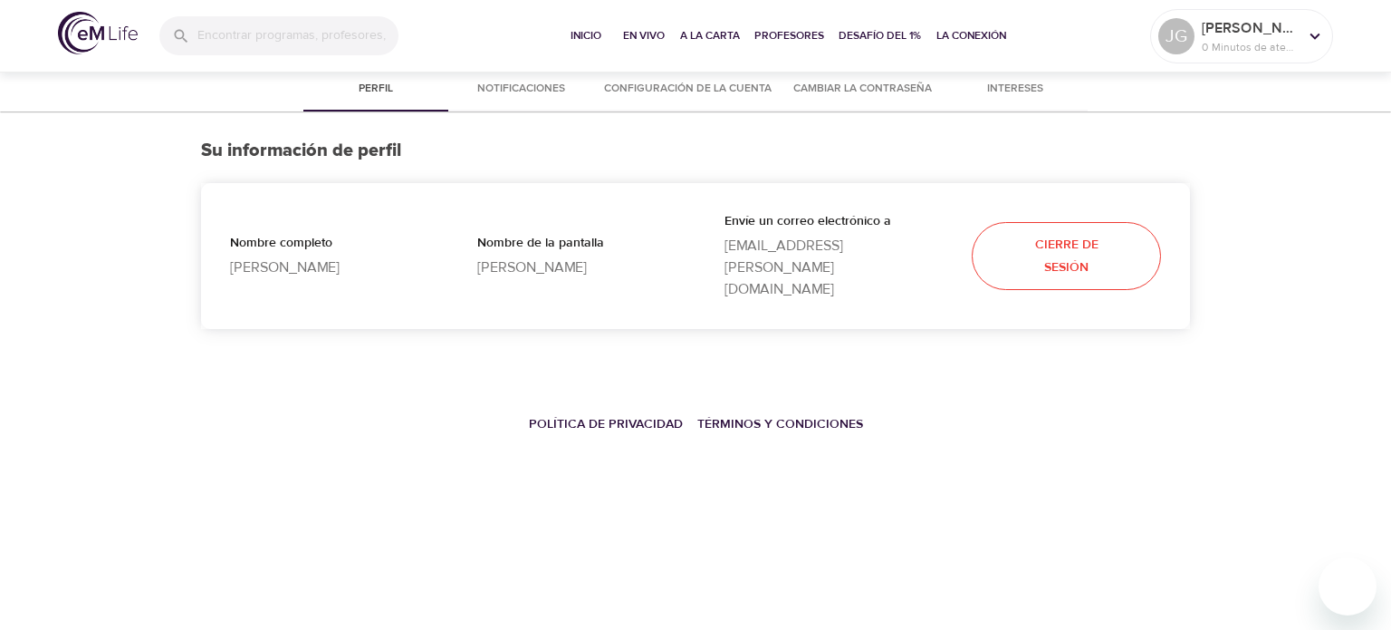
click at [481, 79] on button "Notificaciones" at bounding box center [520, 89] width 145 height 43
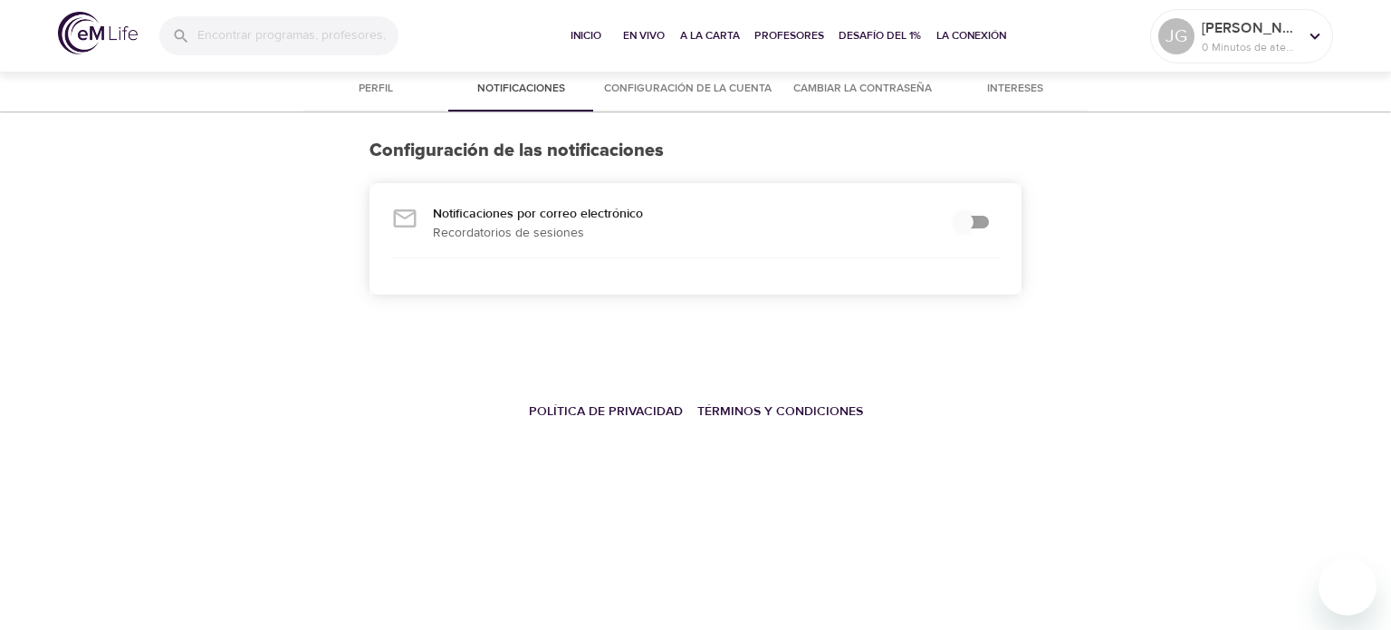
checkbox input "true"
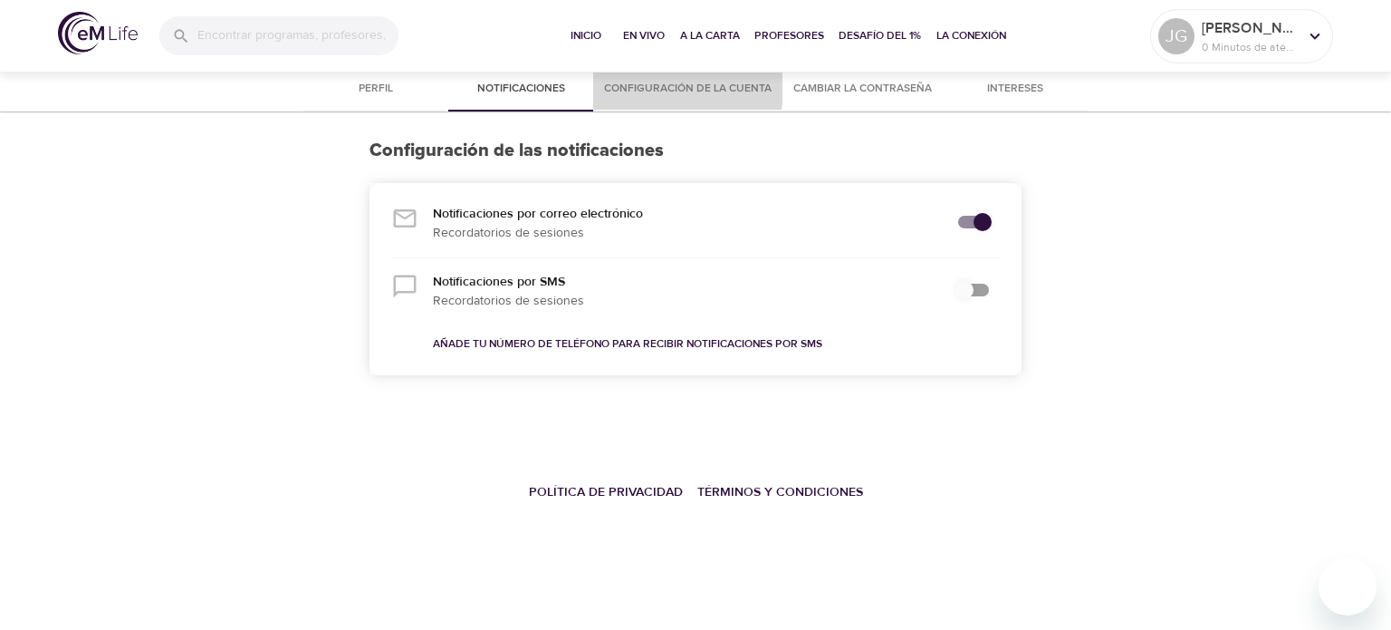
click at [670, 89] on span "Configuración de la cuenta" at bounding box center [688, 89] width 168 height 19
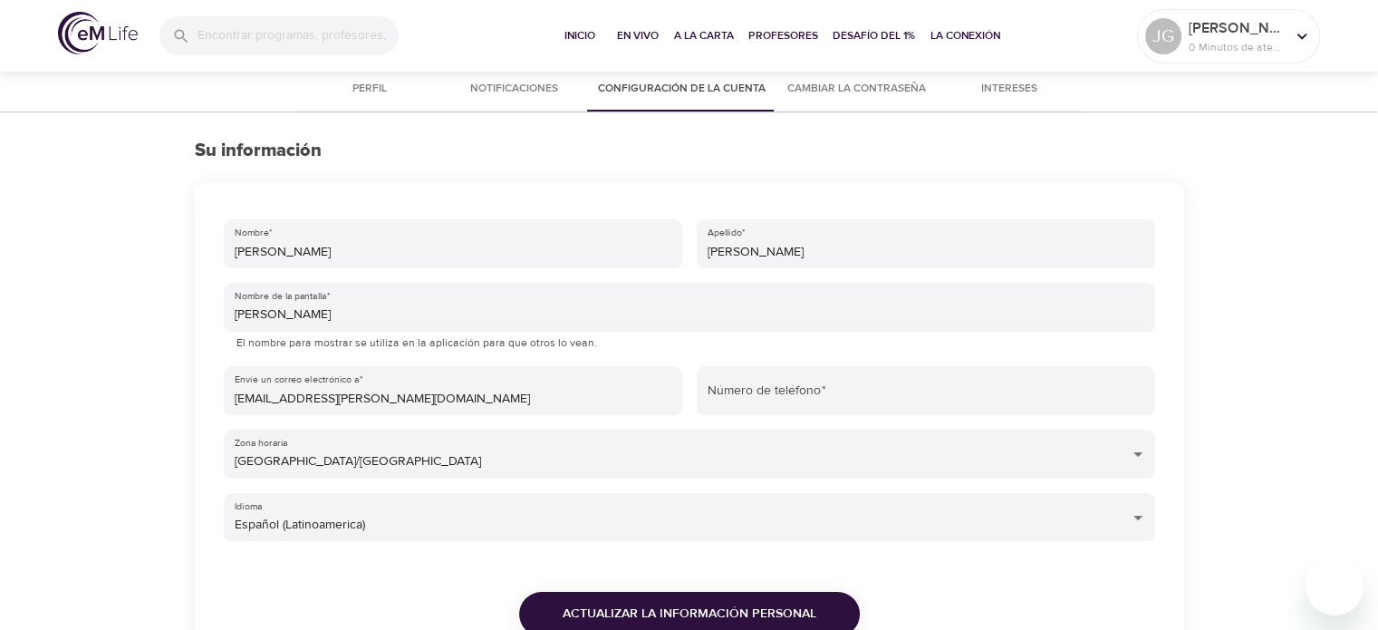
click at [998, 92] on span "Intereses" at bounding box center [1008, 89] width 123 height 19
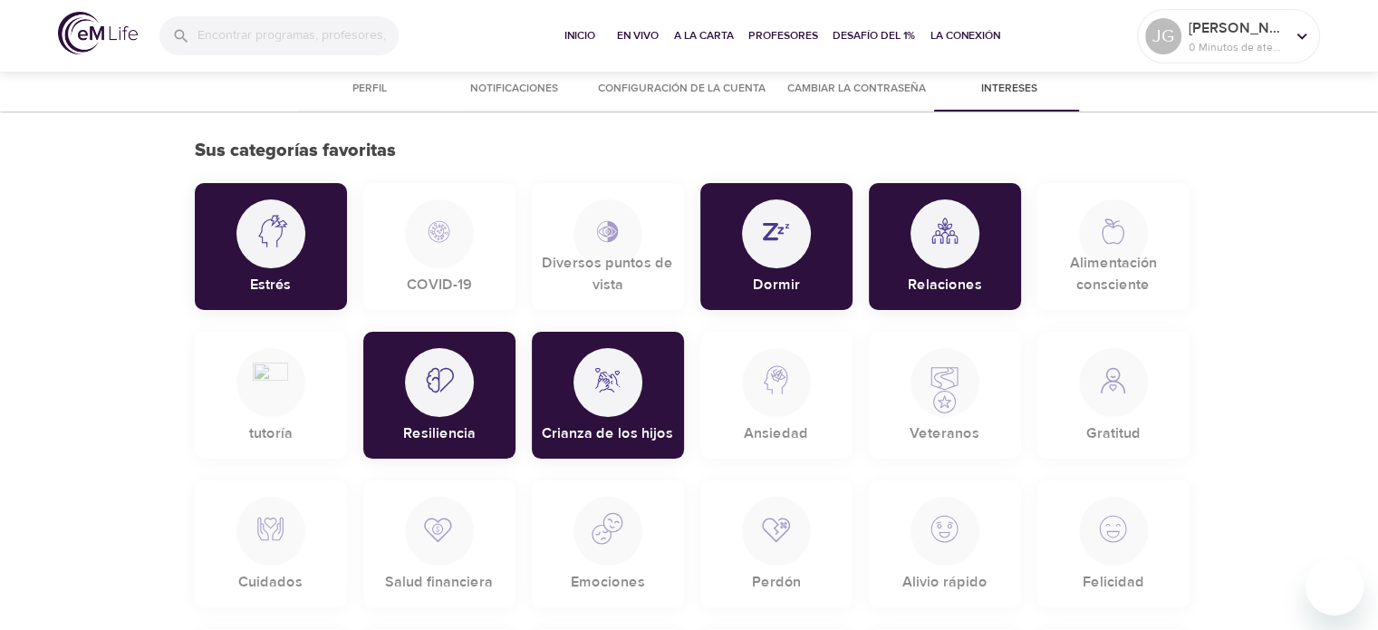
click at [794, 391] on div at bounding box center [776, 382] width 69 height 69
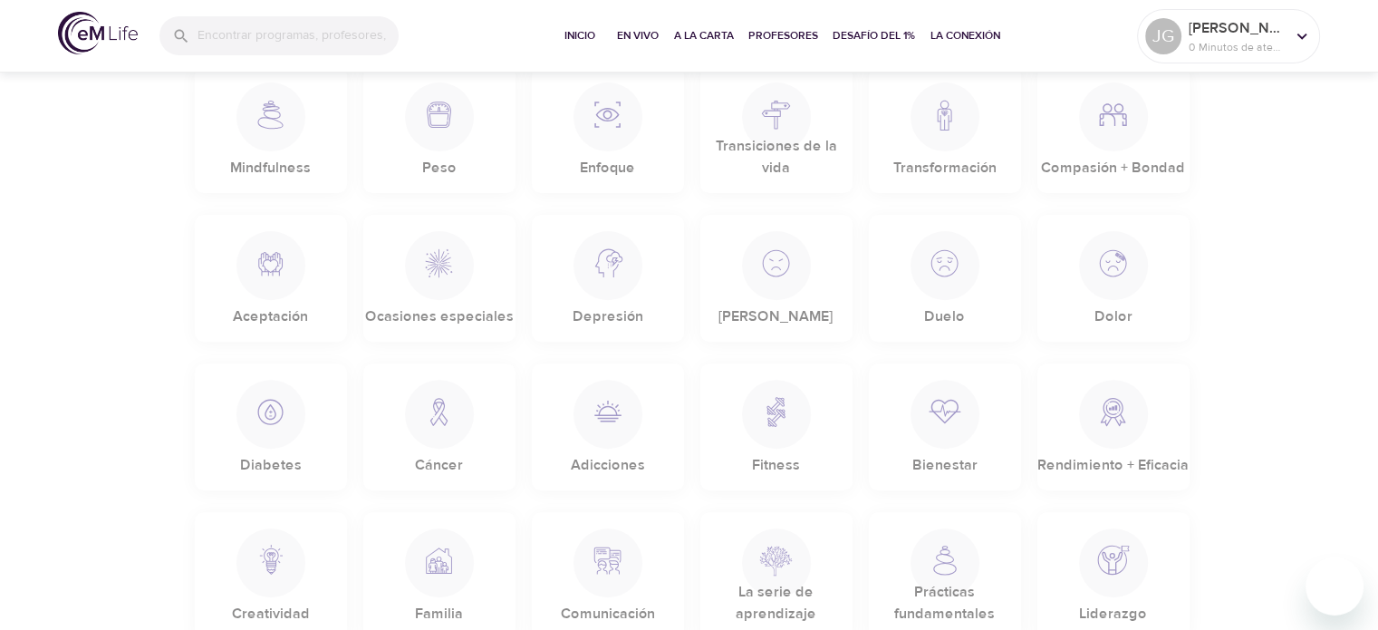
scroll to position [815, 0]
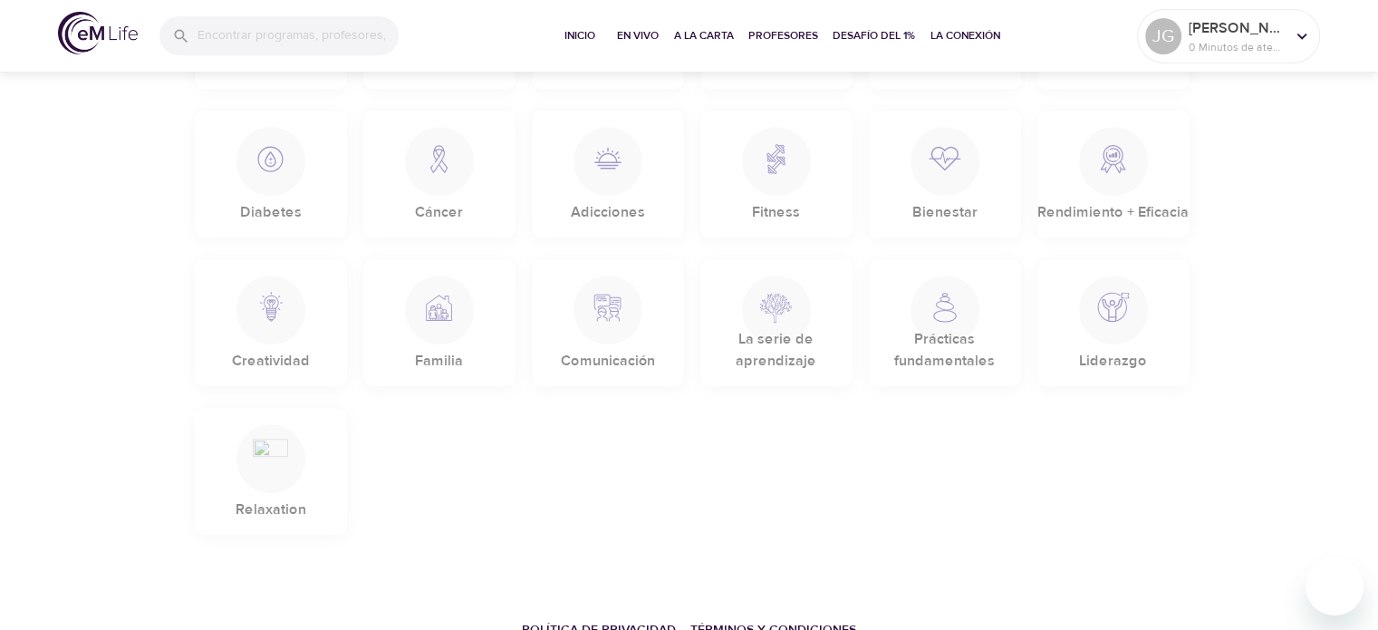
click at [946, 319] on img at bounding box center [944, 300] width 35 height 50
click at [767, 315] on img at bounding box center [775, 300] width 35 height 50
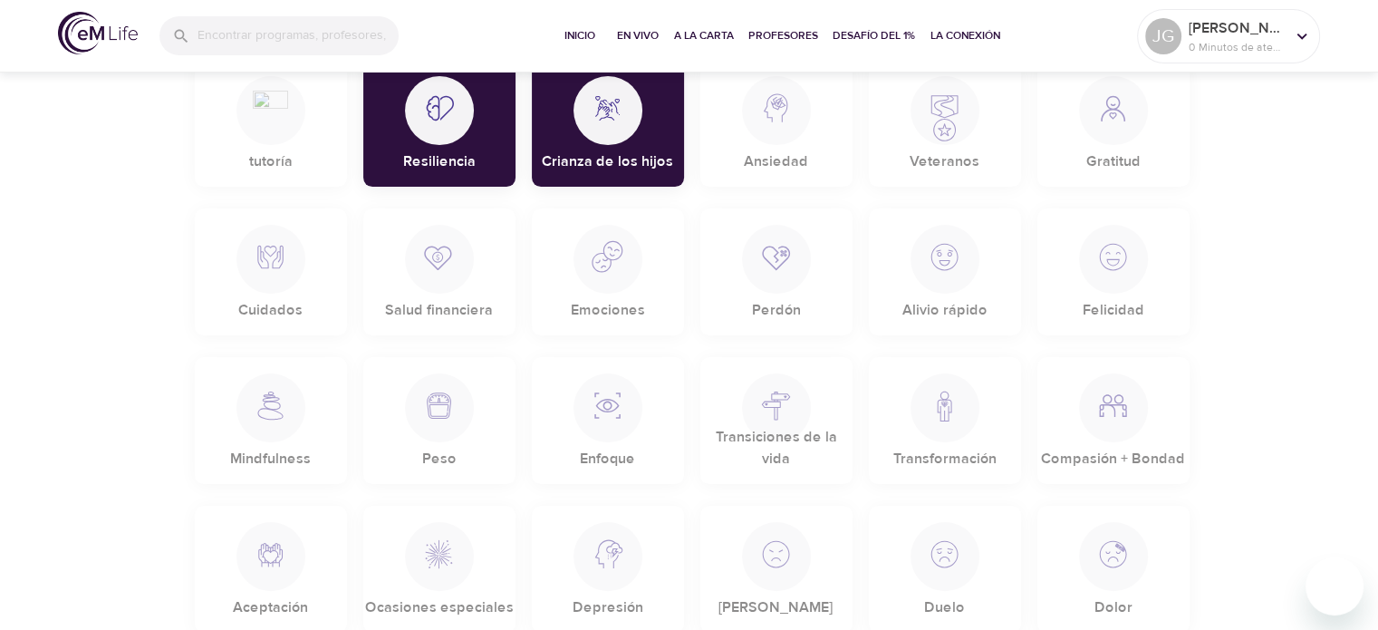
scroll to position [0, 0]
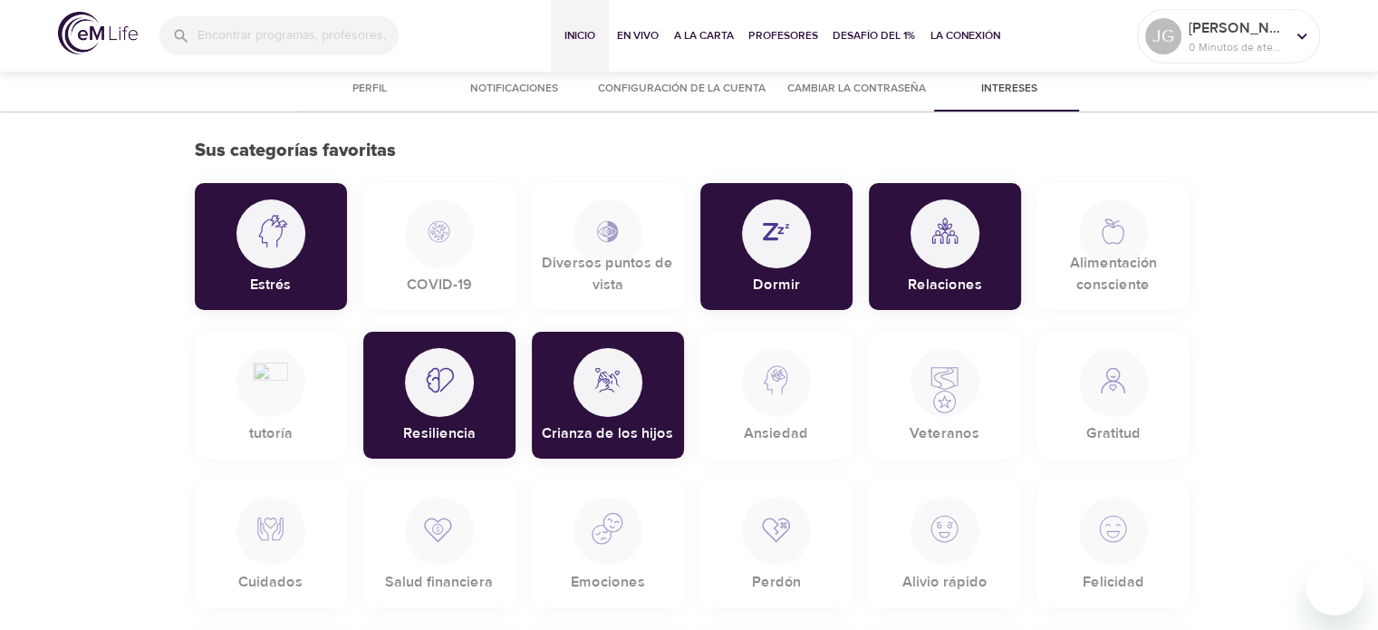
click at [573, 40] on span "Inicio" at bounding box center [579, 35] width 43 height 19
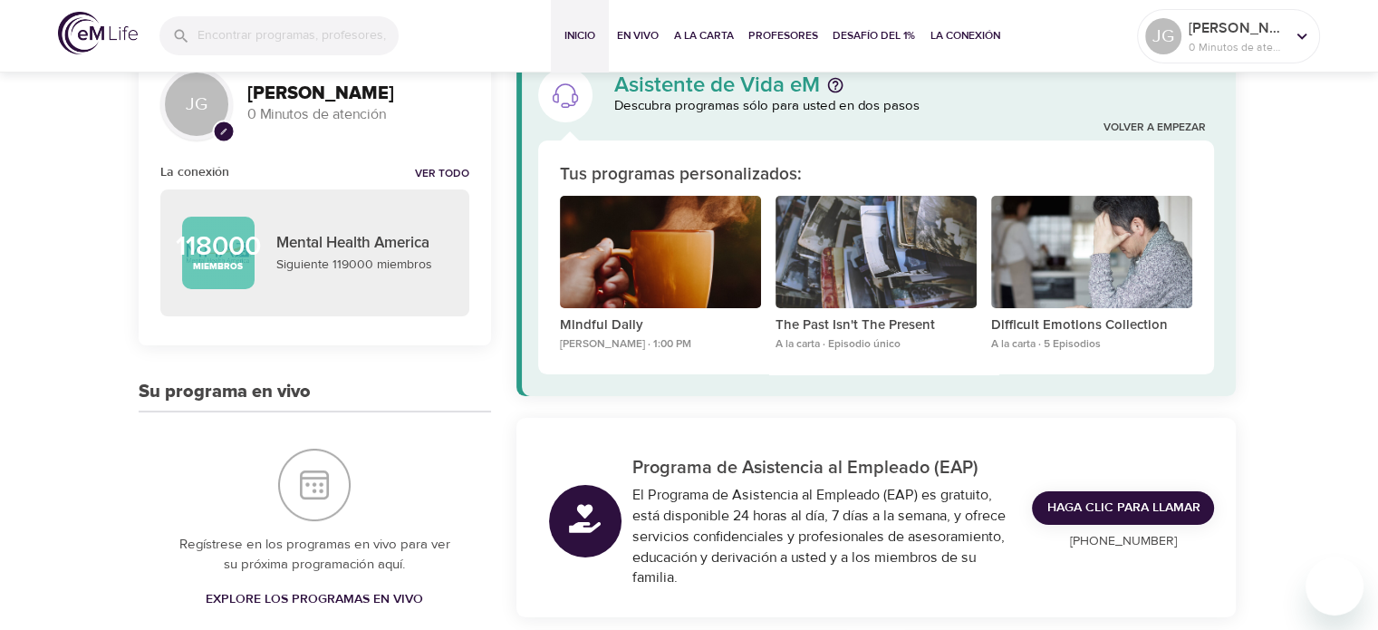
scroll to position [181, 0]
